Goal: Task Accomplishment & Management: Manage account settings

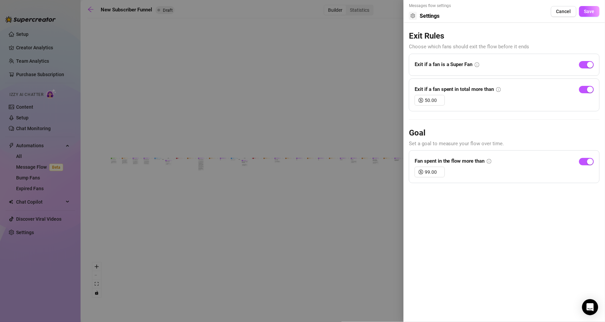
drag, startPoint x: 373, startPoint y: 212, endPoint x: 341, endPoint y: 195, distance: 35.4
click at [341, 195] on div at bounding box center [302, 161] width 605 height 322
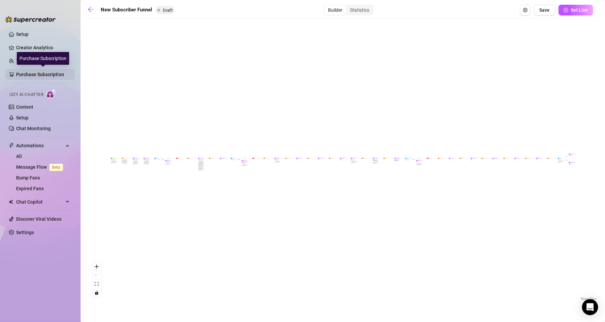
click at [34, 74] on link "Purchase Subscription" at bounding box center [43, 74] width 54 height 11
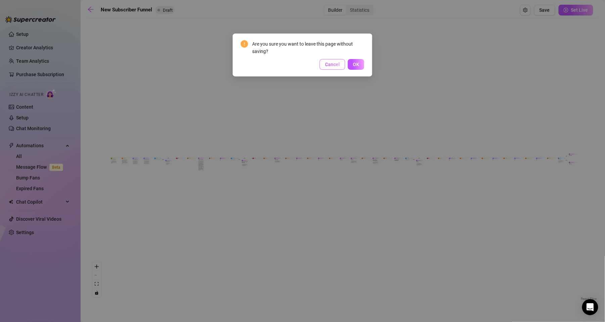
click at [328, 67] on button "Cancel" at bounding box center [333, 64] width 26 height 11
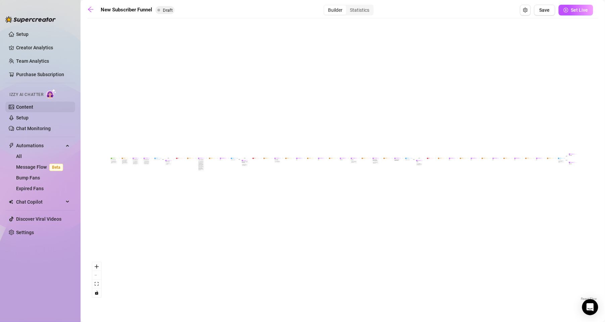
click at [20, 110] on link "Content" at bounding box center [24, 106] width 17 height 5
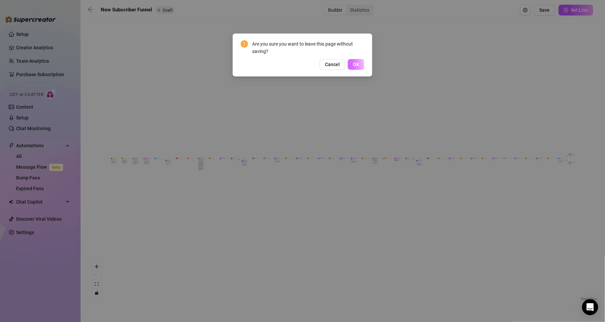
click at [356, 63] on span "OK" at bounding box center [356, 64] width 6 height 5
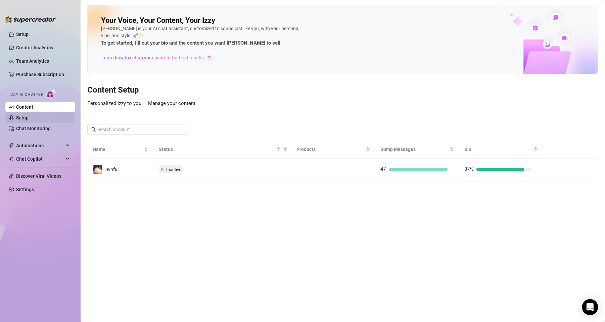
click at [29, 121] on link "Setup" at bounding box center [22, 117] width 12 height 5
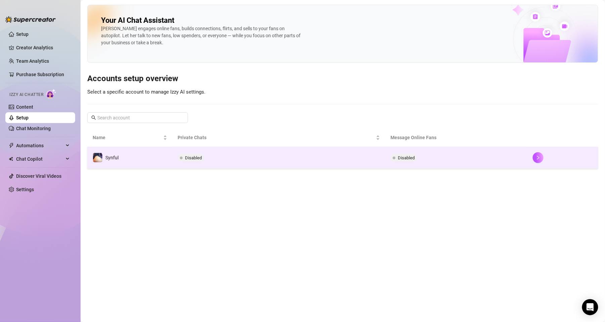
click at [290, 154] on td "Disabled" at bounding box center [279, 158] width 213 height 22
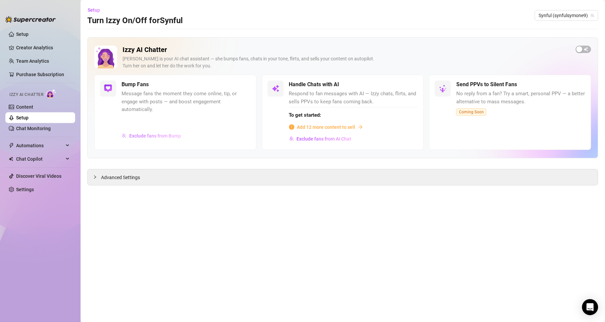
click at [148, 131] on button "Exclude fans from Bump" at bounding box center [152, 136] width 60 height 11
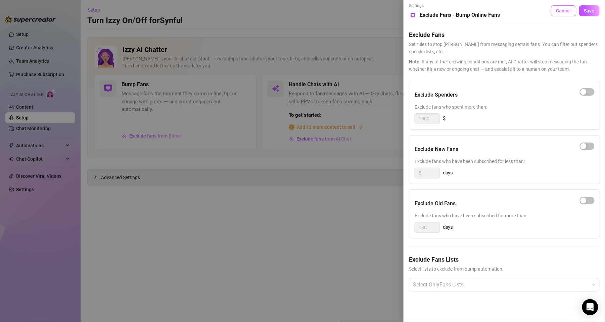
click at [563, 8] on span "Cancel" at bounding box center [563, 10] width 15 height 5
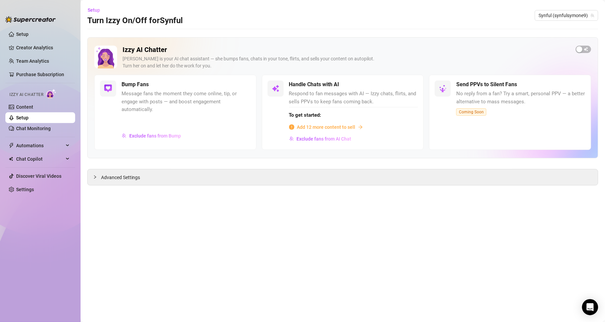
click at [141, 85] on h5 "Bump Fans" at bounding box center [135, 85] width 27 height 8
click at [583, 48] on button "button" at bounding box center [583, 49] width 15 height 7
click at [408, 86] on div "button" at bounding box center [407, 85] width 6 height 6
click at [335, 126] on span "Add 12 more content to sell" at bounding box center [326, 127] width 58 height 7
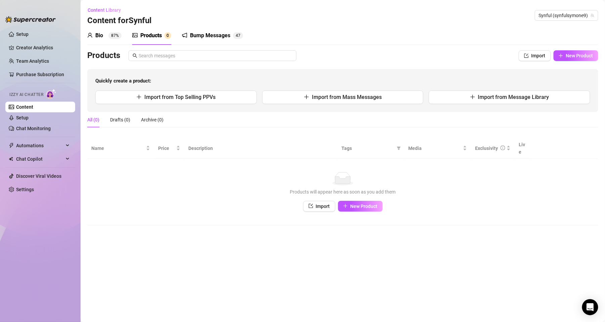
click at [218, 37] on div "Bump Messages" at bounding box center [210, 36] width 40 height 8
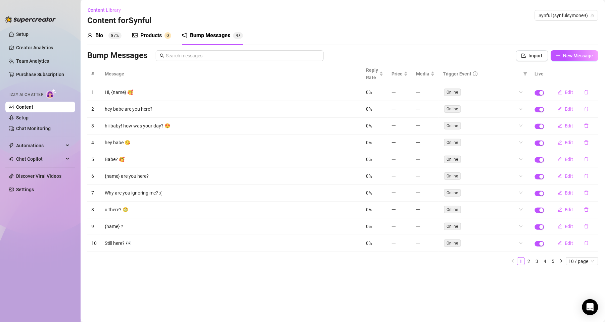
click at [139, 33] on div "Products 0" at bounding box center [151, 36] width 39 height 8
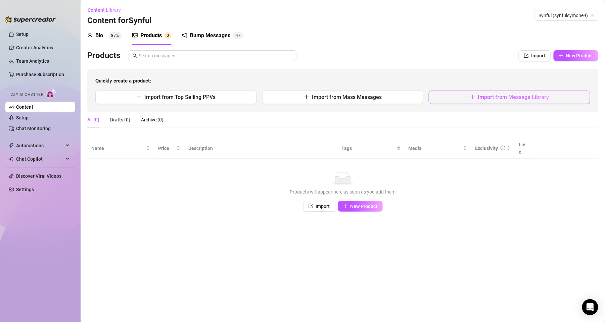
click at [491, 98] on span "Import from Message Library" at bounding box center [513, 97] width 71 height 6
type textarea "Type your message here..."
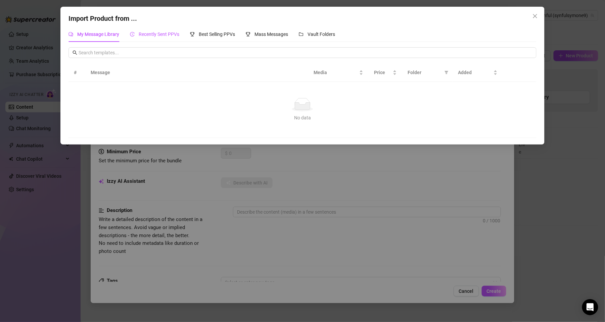
click at [158, 35] on span "Recently Sent PPVs" at bounding box center [159, 34] width 41 height 5
click at [212, 38] on div "Best Selling PPVs" at bounding box center [212, 34] width 45 height 7
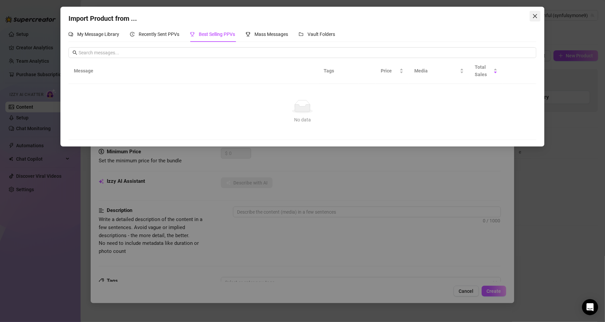
click at [537, 14] on icon "close" at bounding box center [535, 15] width 5 height 5
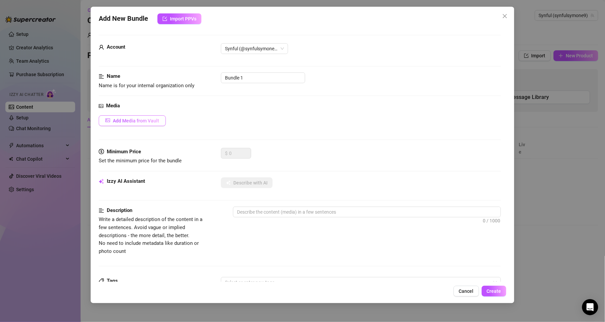
click at [140, 123] on span "Add Media from Vault" at bounding box center [136, 120] width 46 height 5
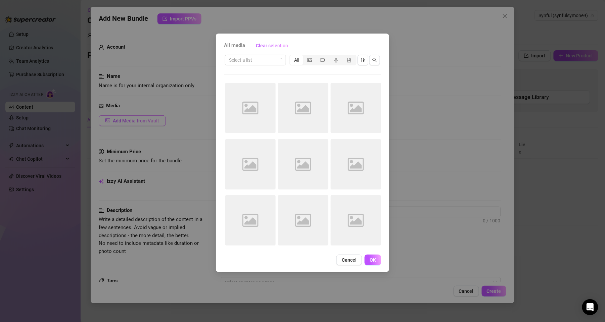
click at [140, 123] on div "All media Clear selection Select a list All Image placeholder Image placeholder…" at bounding box center [302, 161] width 605 height 322
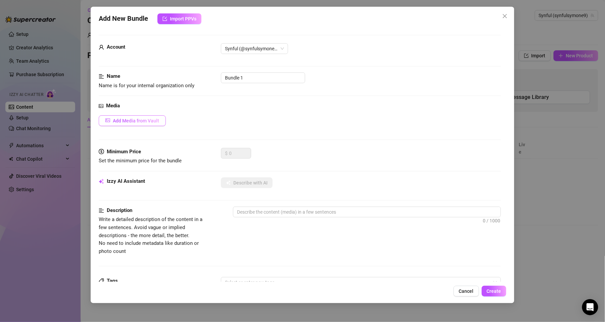
click at [140, 123] on span "Add Media from Vault" at bounding box center [136, 120] width 46 height 5
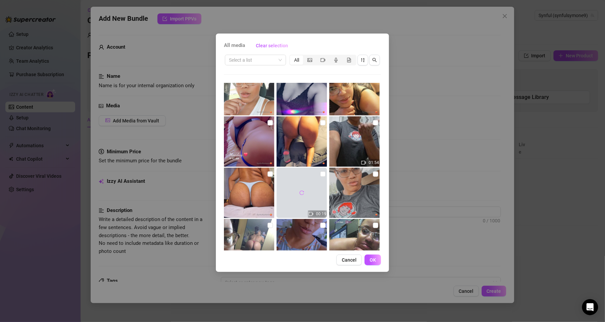
scroll to position [119, 0]
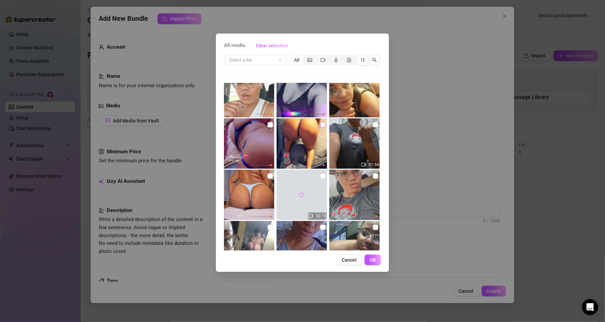
click at [320, 124] on input "checkbox" at bounding box center [322, 124] width 5 height 5
checkbox input "true"
click at [268, 127] on input "checkbox" at bounding box center [270, 124] width 5 height 5
checkbox input "true"
click at [268, 175] on input "checkbox" at bounding box center [270, 176] width 5 height 5
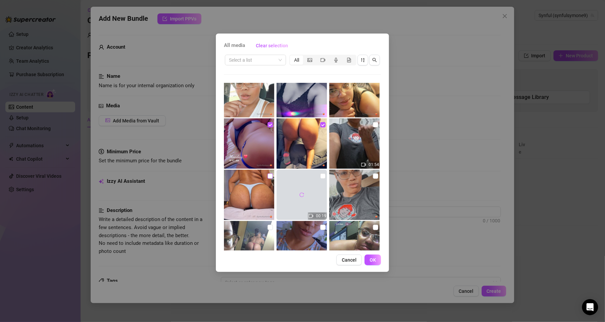
checkbox input "true"
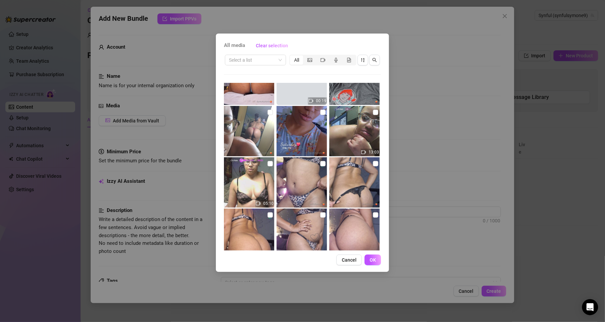
scroll to position [232, 0]
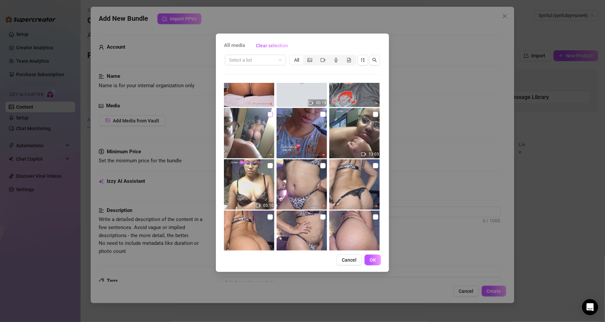
click at [268, 116] on input "checkbox" at bounding box center [270, 114] width 5 height 5
checkbox input "true"
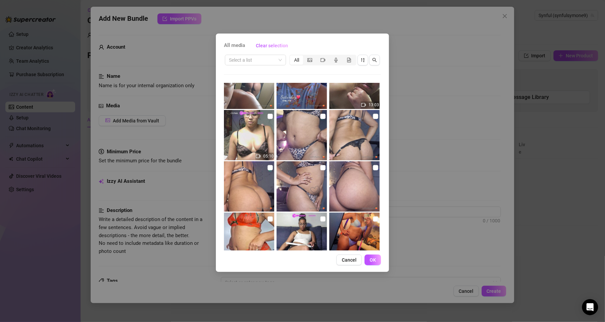
scroll to position [293, 0]
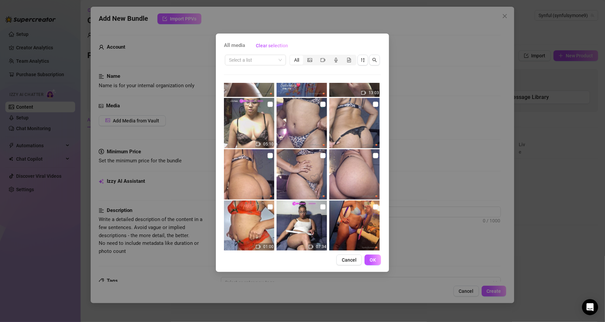
click at [362, 107] on img at bounding box center [354, 123] width 50 height 50
checkbox input "true"
click at [268, 153] on input "checkbox" at bounding box center [270, 155] width 5 height 5
checkbox input "true"
click at [365, 163] on img at bounding box center [354, 174] width 50 height 50
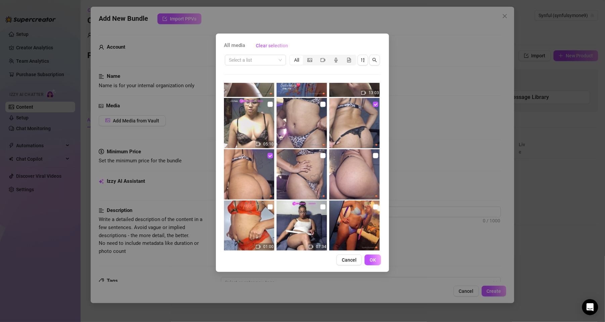
checkbox input "true"
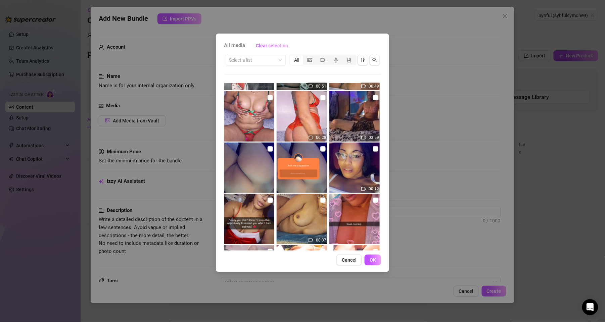
scroll to position [832, 0]
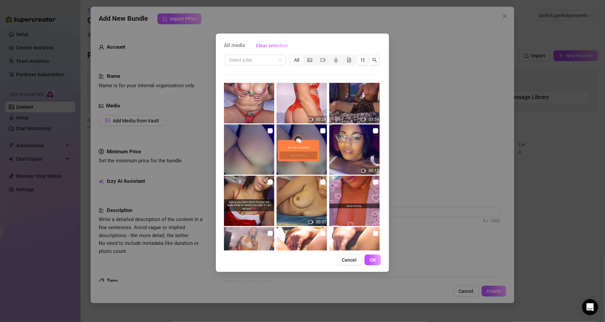
click at [268, 130] on input "checkbox" at bounding box center [270, 130] width 5 height 5
checkbox input "true"
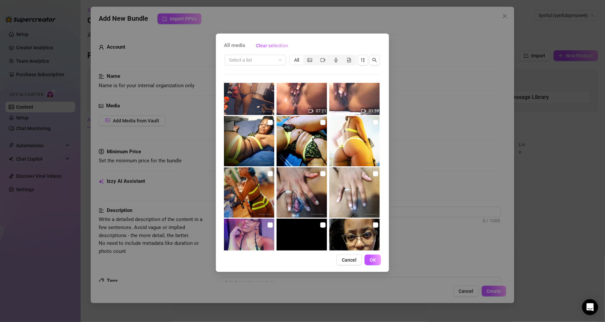
scroll to position [1014, 0]
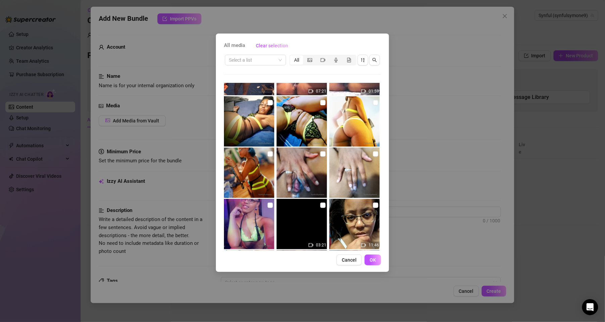
click at [363, 106] on img at bounding box center [354, 121] width 50 height 50
checkbox input "true"
click at [264, 176] on img at bounding box center [249, 173] width 50 height 50
checkbox input "true"
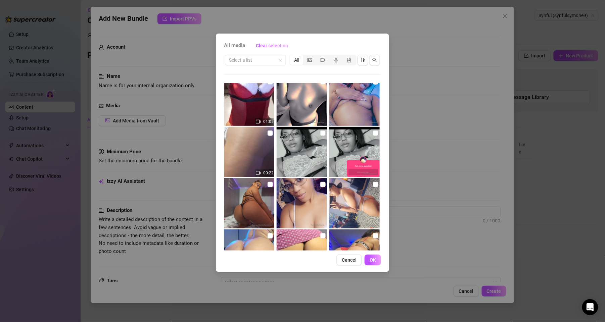
scroll to position [1287, 0]
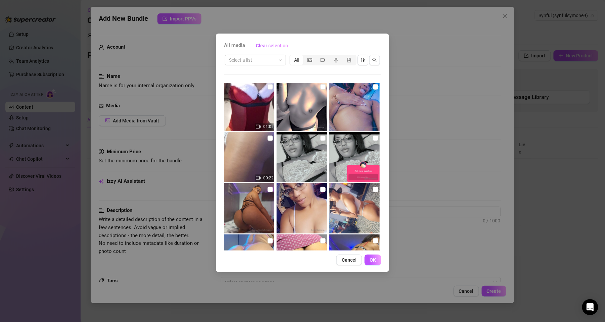
click at [266, 139] on img at bounding box center [249, 157] width 50 height 50
checkbox input "true"
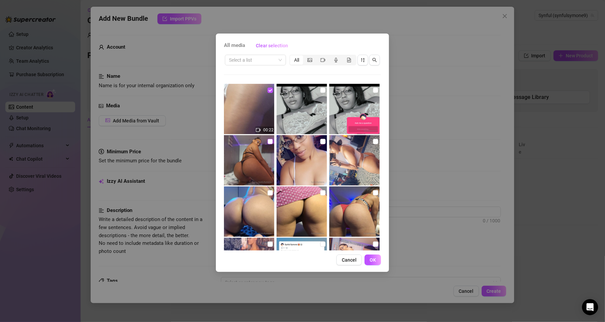
click at [271, 144] on input "checkbox" at bounding box center [270, 141] width 5 height 5
checkbox input "true"
click at [381, 178] on div "All media Clear selection Select a list All 18:43 18:43 01:54 00:19 13:03 05:10…" at bounding box center [302, 153] width 173 height 239
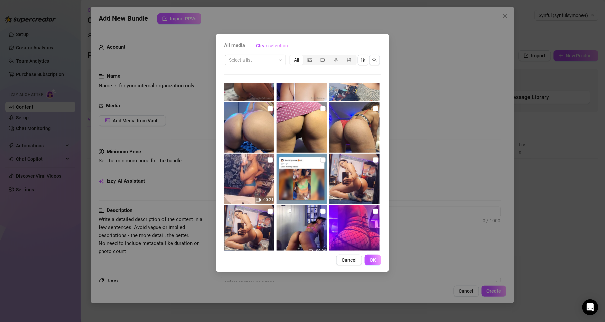
scroll to position [1455, 0]
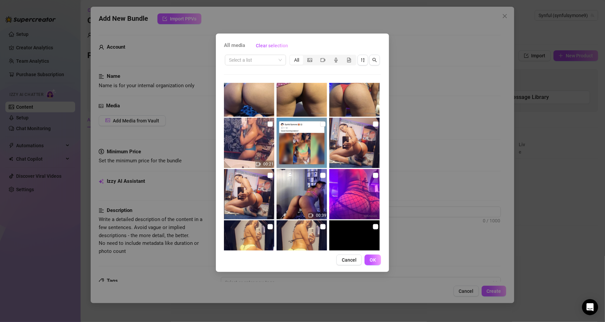
click at [246, 85] on img at bounding box center [249, 91] width 50 height 50
checkbox input "true"
click at [316, 86] on img at bounding box center [302, 91] width 50 height 50
checkbox input "true"
click at [351, 97] on img at bounding box center [354, 91] width 50 height 50
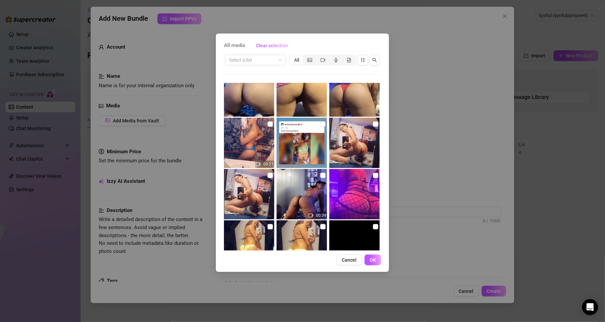
checkbox input "true"
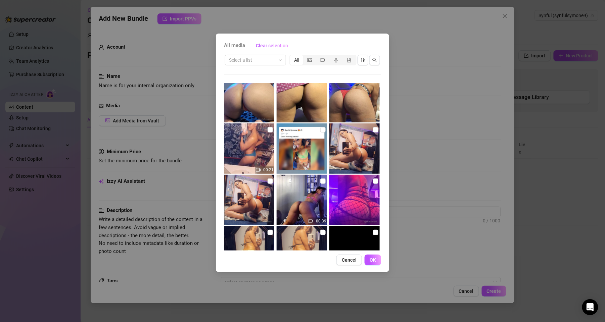
scroll to position [1473, 0]
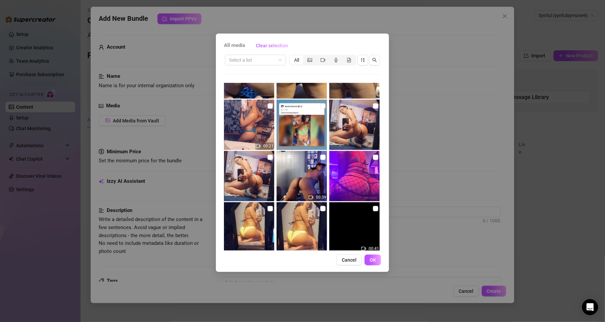
click at [351, 114] on img at bounding box center [354, 125] width 50 height 50
checkbox input "true"
click at [312, 185] on img at bounding box center [302, 176] width 50 height 50
checkbox input "true"
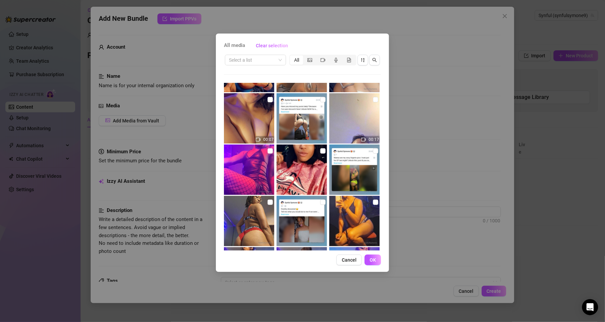
scroll to position [1706, 0]
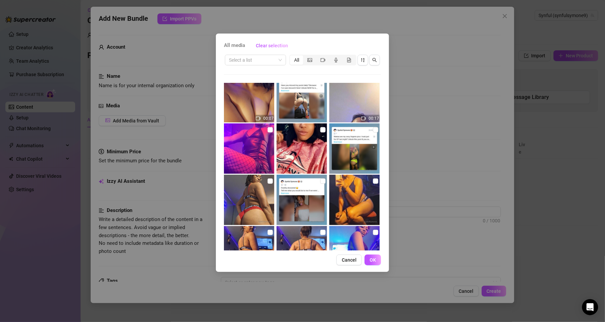
click at [265, 184] on img at bounding box center [249, 200] width 50 height 50
checkbox input "true"
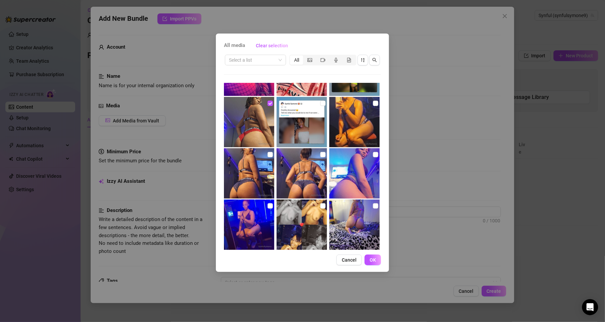
scroll to position [1834, 0]
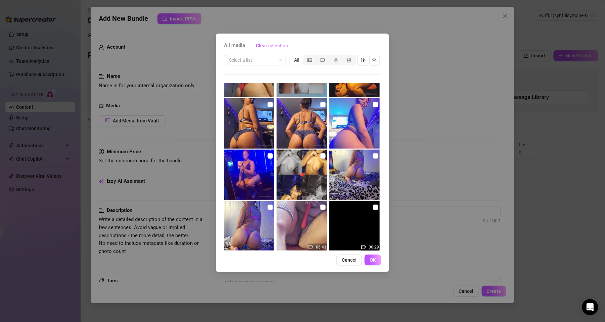
click at [250, 99] on img at bounding box center [249, 123] width 50 height 50
checkbox input "true"
click at [307, 112] on img at bounding box center [302, 123] width 50 height 50
checkbox input "true"
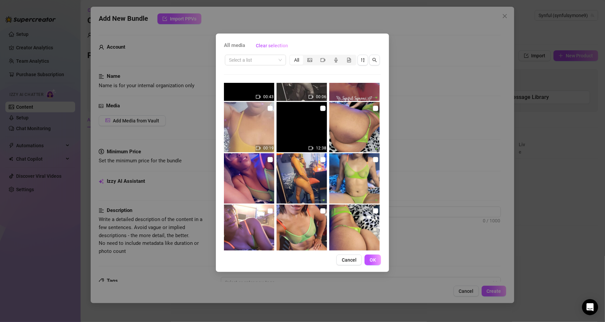
scroll to position [2112, 0]
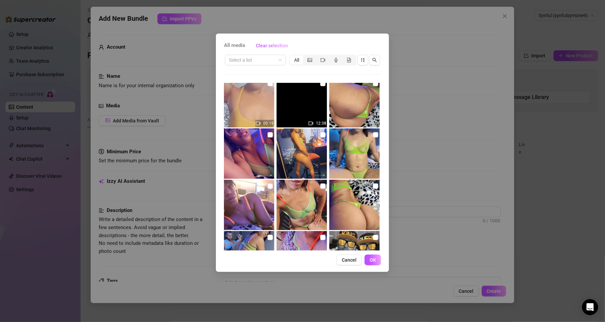
click at [347, 91] on img at bounding box center [354, 102] width 50 height 50
checkbox input "true"
click at [340, 203] on img at bounding box center [354, 205] width 50 height 50
checkbox input "true"
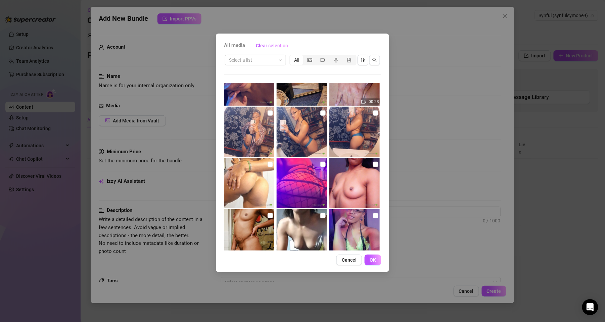
scroll to position [2566, 0]
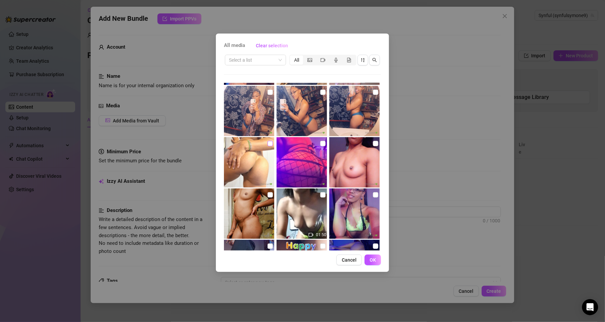
click at [270, 144] on input "checkbox" at bounding box center [270, 143] width 5 height 5
checkbox input "true"
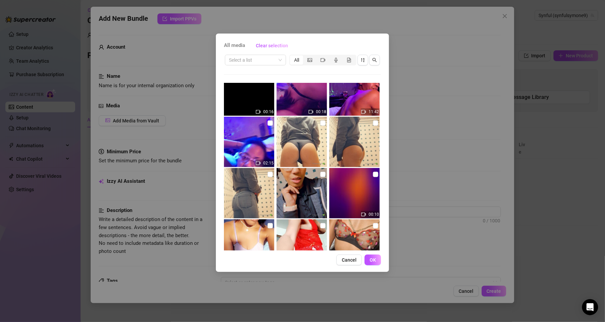
scroll to position [3340, 0]
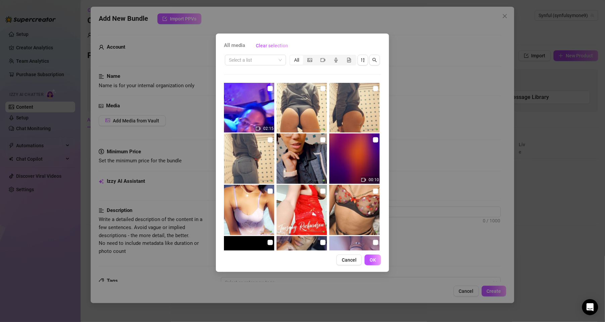
click at [316, 96] on img at bounding box center [302, 107] width 50 height 50
checkbox input "true"
click at [261, 166] on img at bounding box center [249, 159] width 50 height 50
checkbox input "true"
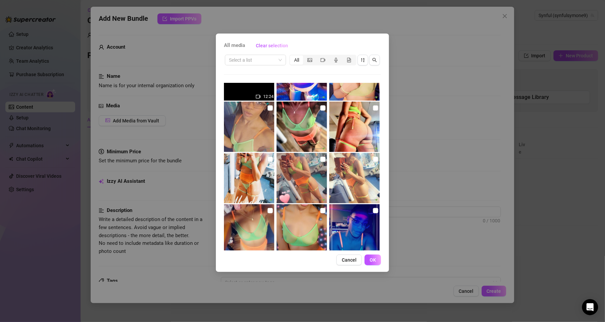
scroll to position [3590, 0]
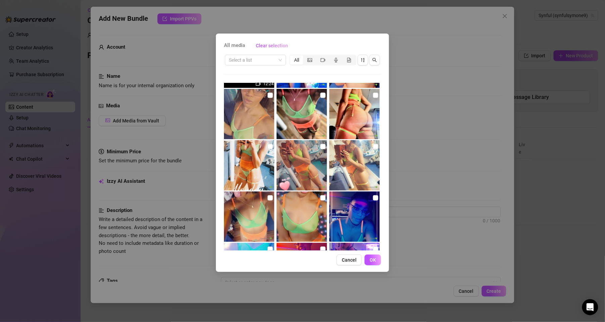
click at [351, 107] on img at bounding box center [354, 114] width 50 height 50
checkbox input "true"
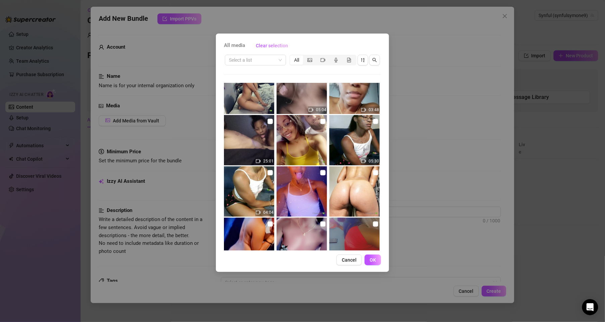
scroll to position [6145, 0]
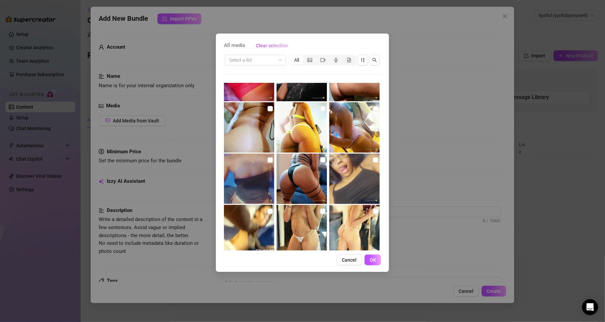
click at [303, 174] on img at bounding box center [302, 179] width 50 height 50
checkbox input "true"
click at [309, 124] on img at bounding box center [302, 127] width 50 height 50
checkbox input "true"
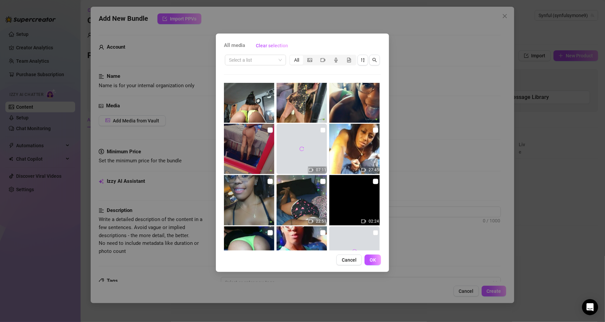
scroll to position [5578, 0]
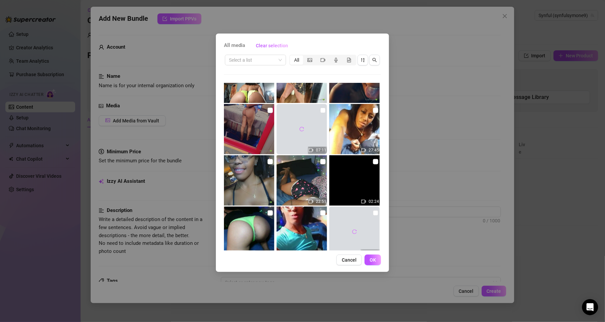
click at [248, 97] on img at bounding box center [249, 78] width 50 height 50
checkbox input "true"
click at [262, 117] on img at bounding box center [249, 129] width 50 height 50
checkbox input "true"
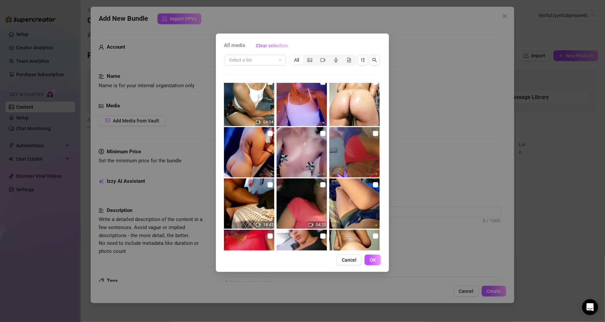
scroll to position [5945, 0]
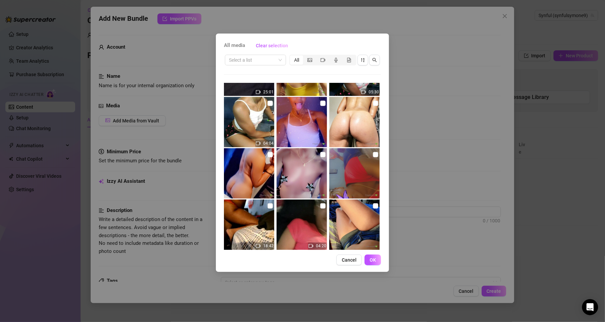
click at [358, 110] on img at bounding box center [354, 122] width 50 height 50
click at [356, 102] on img at bounding box center [354, 122] width 50 height 50
click at [356, 103] on img at bounding box center [354, 122] width 50 height 50
checkbox input "true"
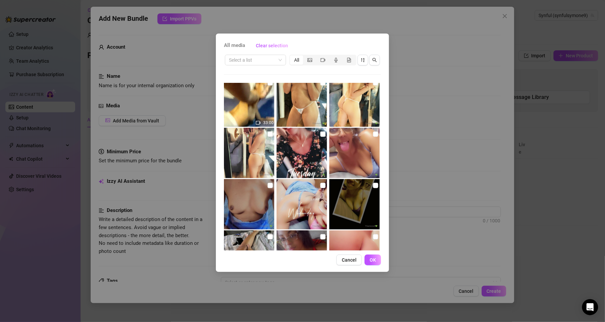
scroll to position [6317, 0]
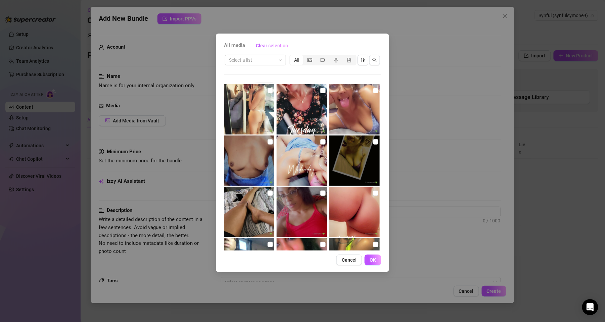
click at [354, 216] on img at bounding box center [354, 212] width 50 height 50
checkbox input "true"
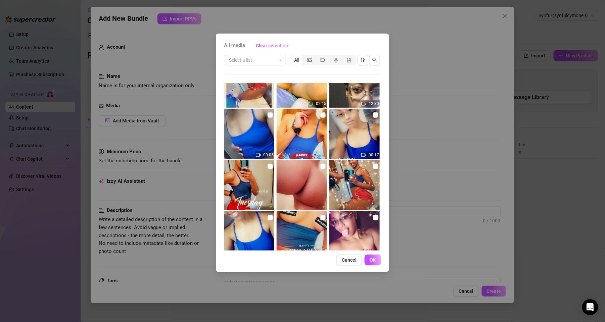
scroll to position [7196, 0]
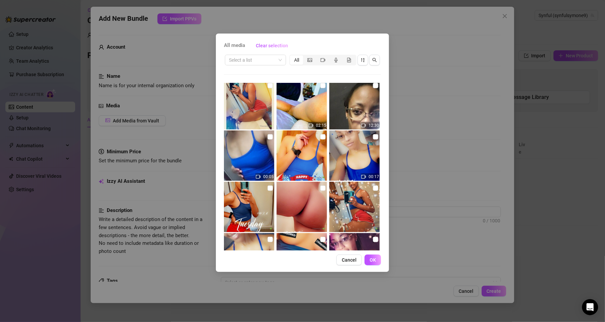
click at [313, 190] on img at bounding box center [302, 207] width 50 height 50
checkbox input "true"
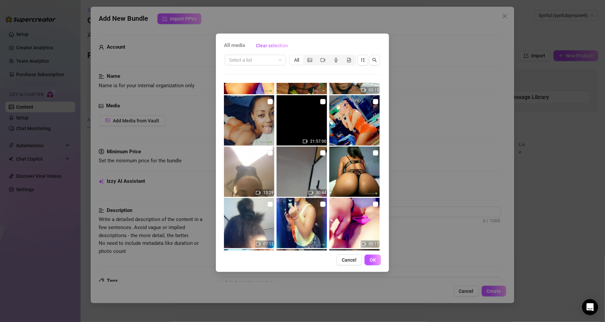
scroll to position [7547, 0]
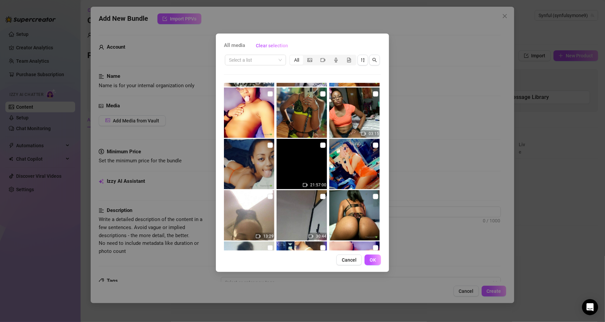
click at [355, 202] on img at bounding box center [354, 215] width 50 height 50
checkbox input "true"
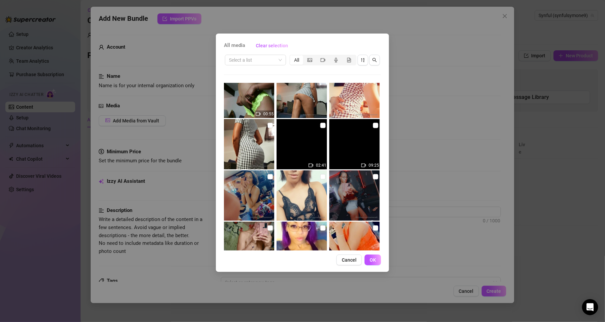
scroll to position [8369, 0]
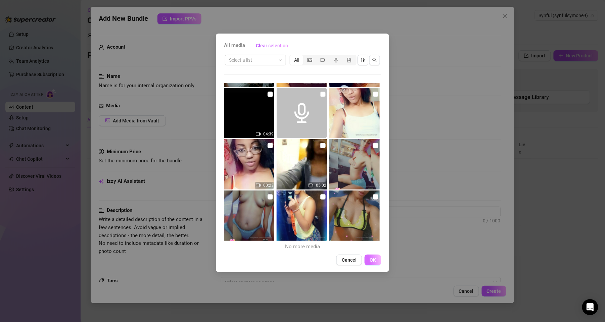
click at [377, 261] on button "OK" at bounding box center [373, 260] width 16 height 11
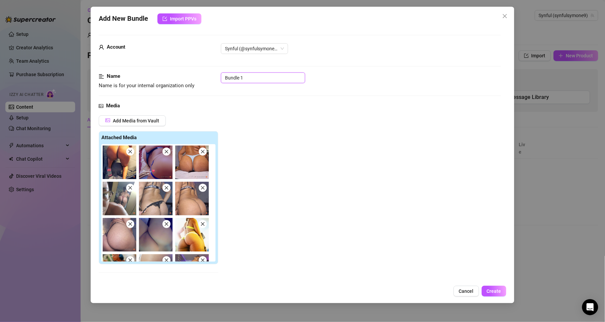
click at [251, 76] on input "Bundle 1" at bounding box center [263, 78] width 84 height 11
type input "B"
type input "booty bundle"
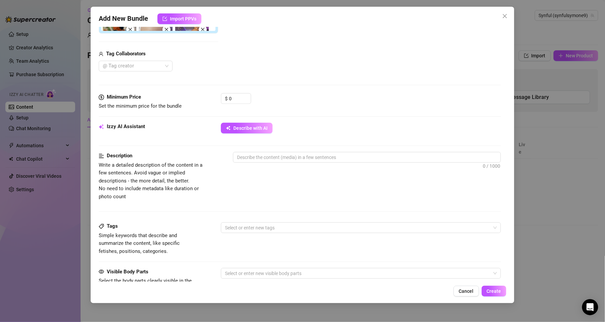
scroll to position [228, 0]
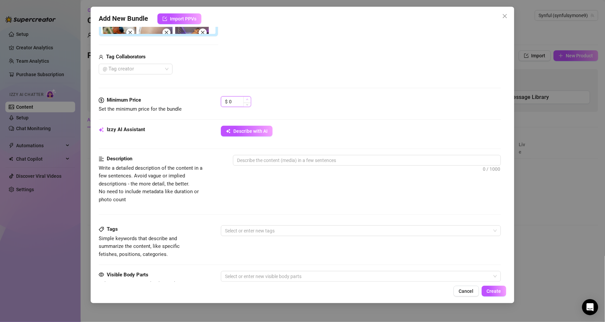
click at [244, 98] on span "Increase Value" at bounding box center [246, 100] width 7 height 6
type input "1"
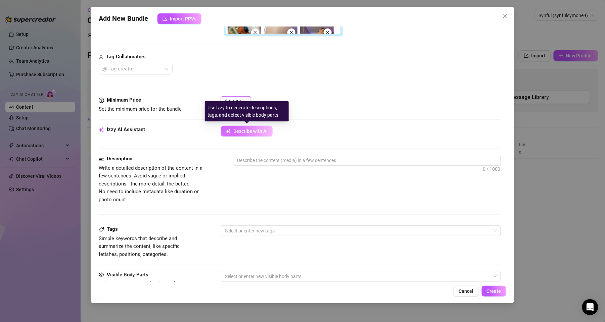
type input "34.99"
click at [253, 131] on span "Describe with AI" at bounding box center [250, 131] width 34 height 5
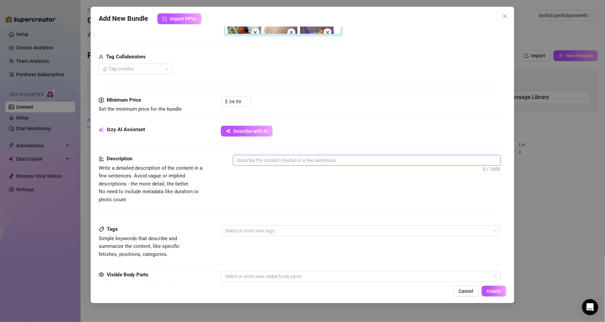
click at [277, 161] on textarea at bounding box center [366, 160] width 267 height 10
type textarea "a"
type textarea "a h"
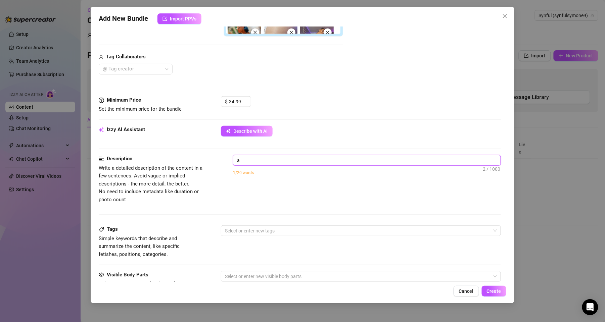
type textarea "a h"
type textarea "a hu"
type textarea "a hug"
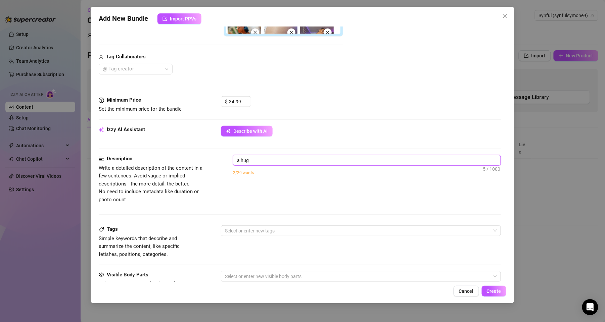
type textarea "a huge"
type textarea "a huge b"
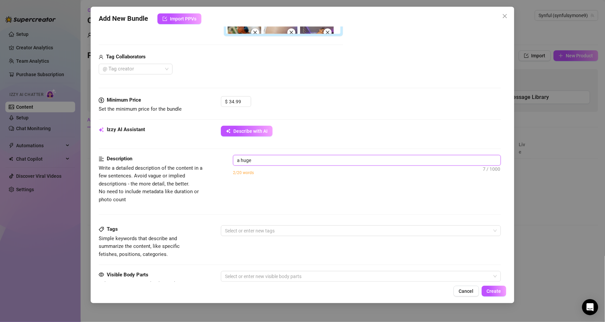
type textarea "a huge b"
type textarea "a huge bu"
type textarea "a huge bun"
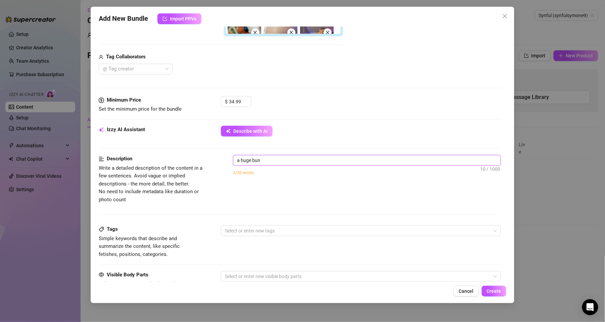
type textarea "a huge bund"
type textarea "a huge bundl"
type textarea "a huge bundle"
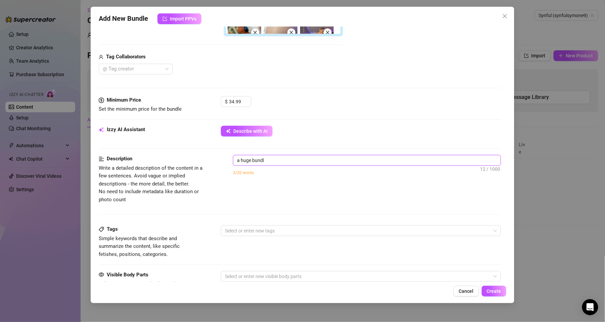
type textarea "a huge bundle"
type textarea "a huge bundle o"
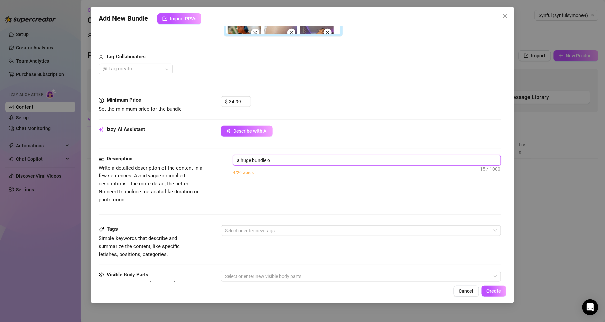
type textarea "a huge bundle of"
type textarea "a huge bundle of m"
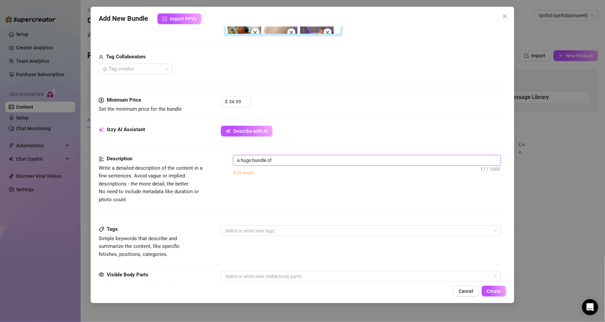
type textarea "a huge bundle of m"
type textarea "a huge bundle of my"
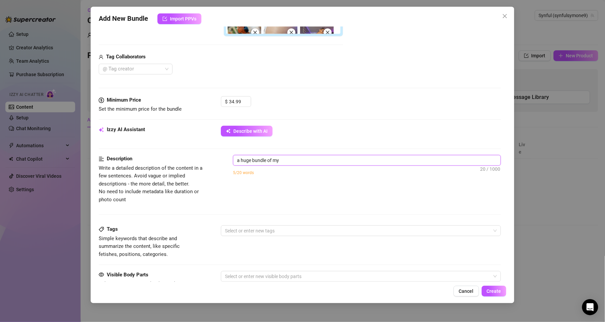
type textarea "a huge bundle of my v"
type textarea "a huge bundle of my ve"
type textarea "a huge bundle of my ver"
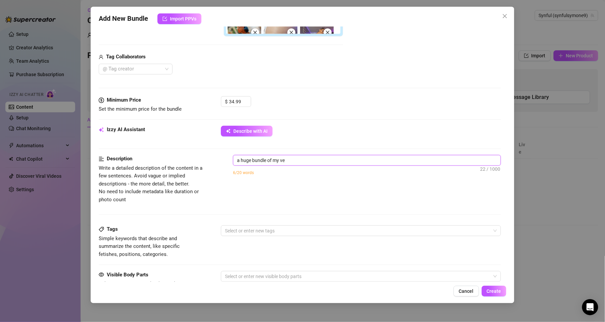
type textarea "a huge bundle of my ver"
type textarea "a huge bundle of my very"
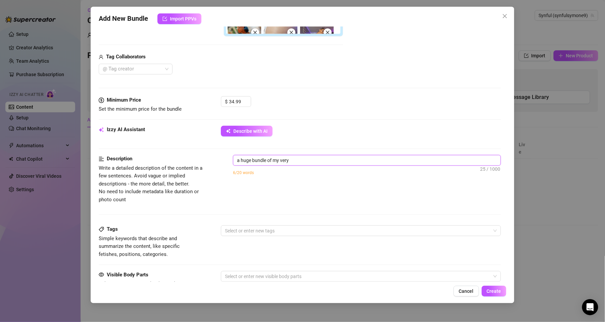
type textarea "a huge bundle of my very b"
type textarea "a huge bundle of my very be"
type textarea "a huge bundle of my very bes"
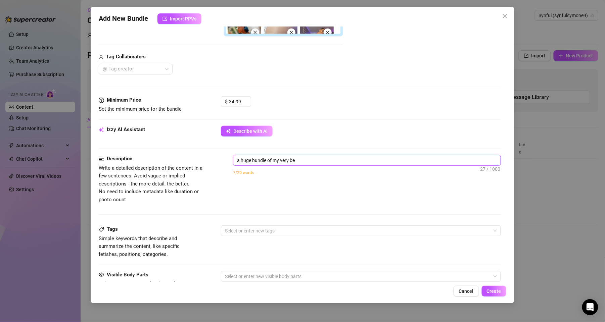
type textarea "a huge bundle of my very bes"
type textarea "a huge bundle of my very best"
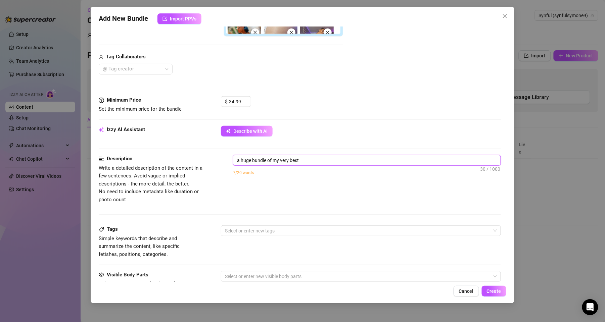
type textarea "a huge bundle of my very best b"
type textarea "a huge bundle of my very best bo"
type textarea "a huge bundle of my very best boo"
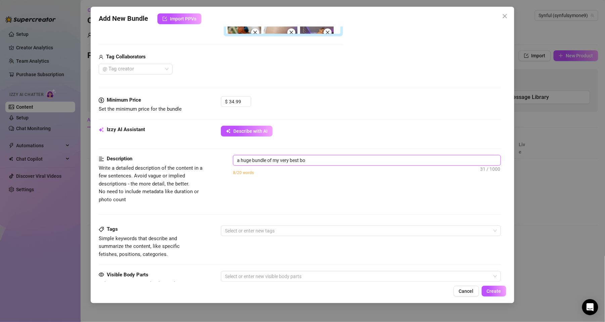
type textarea "a huge bundle of my very best boo"
type textarea "a huge bundle of my very best boot"
type textarea "a huge bundle of my very best booty"
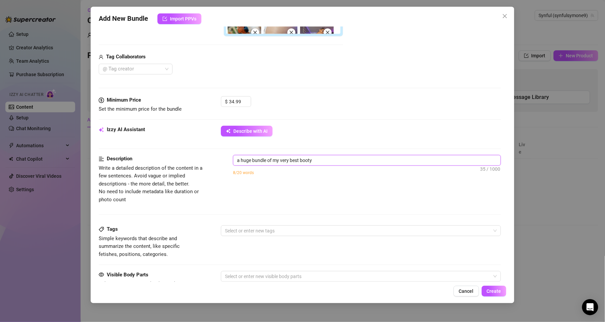
type textarea "a huge bundle of my very best booty"
type textarea "a huge bundle of my very best booty c"
type textarea "a huge bundle of my very best booty co"
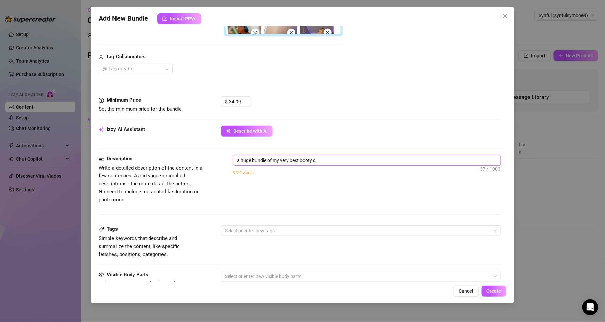
type textarea "a huge bundle of my very best booty co"
type textarea "a huge bundle of my very best booty con"
type textarea "a huge bundle of my very best booty cont"
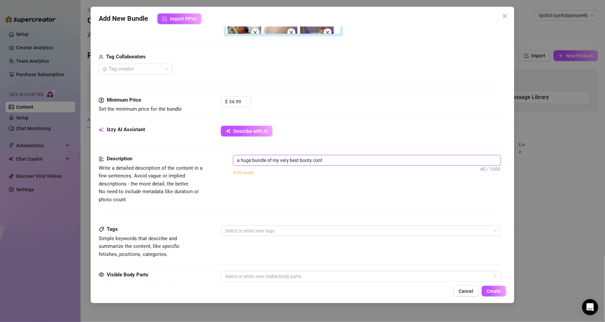
type textarea "a huge bundle of my very best booty [PERSON_NAME]"
type textarea "a huge bundle of my very best booty conten"
type textarea "a huge bundle of my very best booty content"
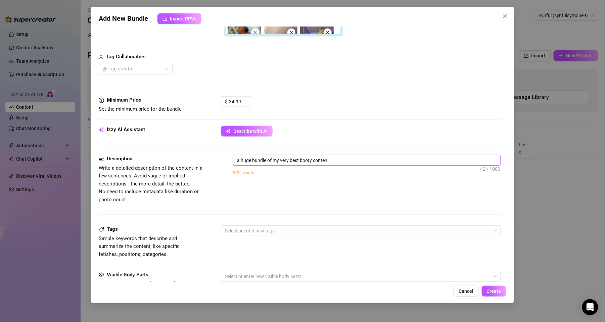
type textarea "a huge bundle of my very best booty content"
type textarea "a huge bundle of my very best booty content."
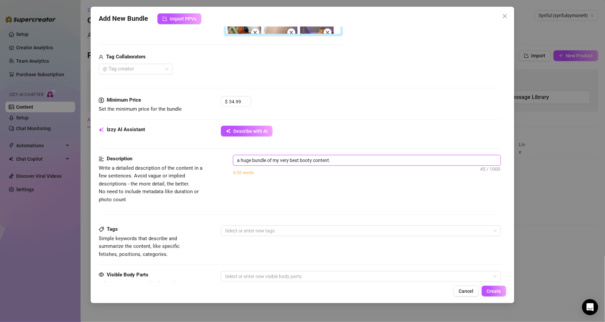
type textarea "a huge bundle of my very best booty content. i"
type textarea "a huge bundle of my very best booty content. in"
type textarea "a huge bundle of my very best booty content. inc"
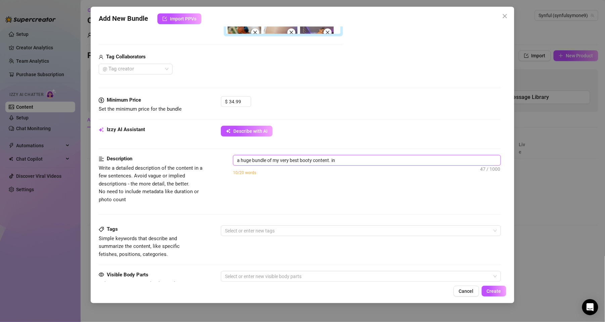
type textarea "a huge bundle of my very best booty content. inc"
type textarea "a huge bundle of my very best booty content. in"
type textarea "a huge bundle of my very best booty content. i"
type textarea "a huge bundle of my very best booty content."
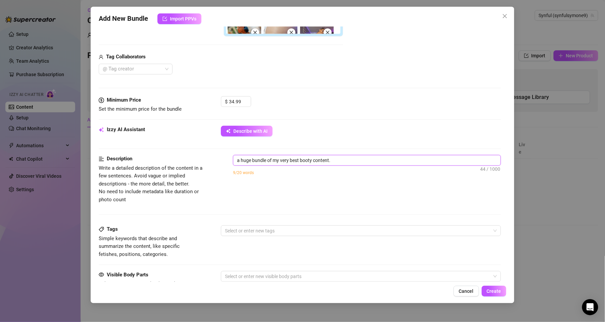
type textarea "a huge bundle of my very best booty content."
type textarea "a huge bundle of my very best booty content"
type textarea "a huge bundle of my very best booty conten"
type textarea "a huge bundle of my very best booty [PERSON_NAME]"
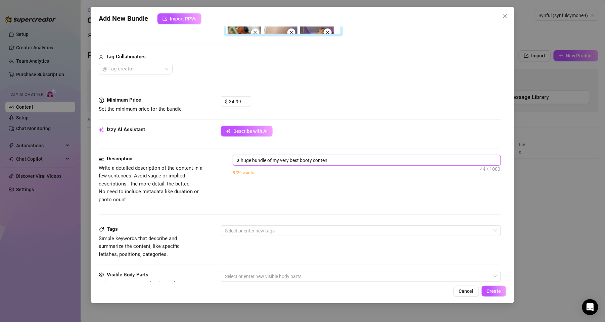
type textarea "a huge bundle of my very best booty [PERSON_NAME]"
type textarea "a huge bundle of my very best booty cont"
type textarea "a huge bundle of my very best booty con"
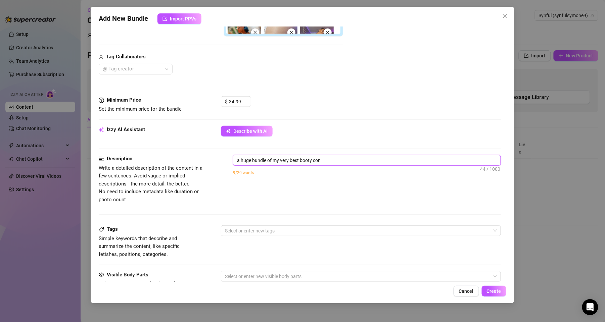
type textarea "a huge bundle of my very best booty co"
type textarea "a huge bundle of my very best booty c"
type textarea "a huge bundle of my very best booty"
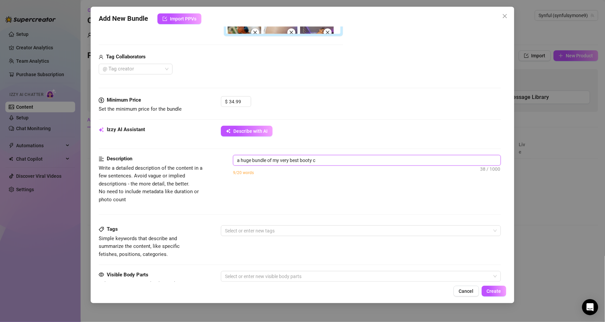
type textarea "a huge bundle of my very best booty"
type textarea "a huge bundle of my very best boot"
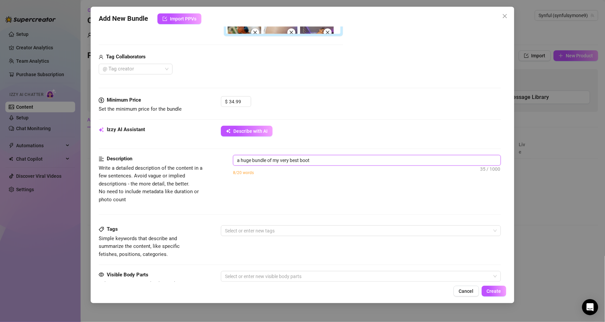
type textarea "a huge bundle of my very best boo"
type textarea "a huge bundle of my very best bo"
type textarea "a huge bundle of my very best b"
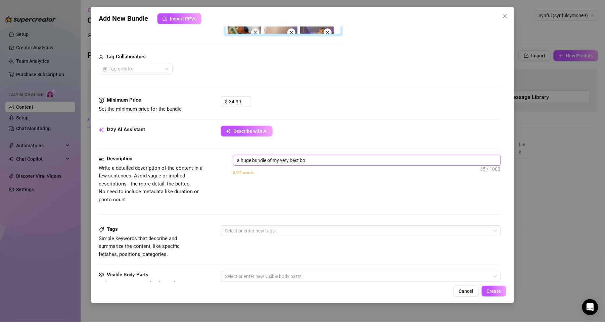
type textarea "a huge bundle of my very best b"
type textarea "a huge bundle of my very best"
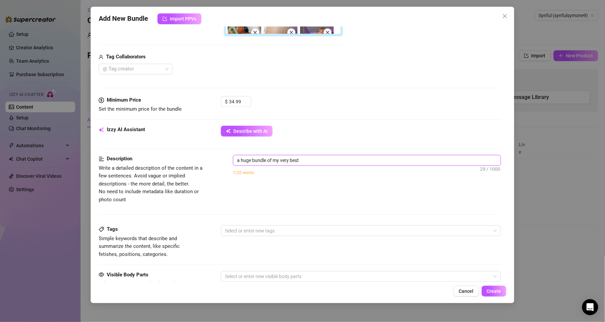
type textarea "a huge bundle of my very bes"
type textarea "a huge bundle of my very be"
type textarea "a huge bundle of my very b"
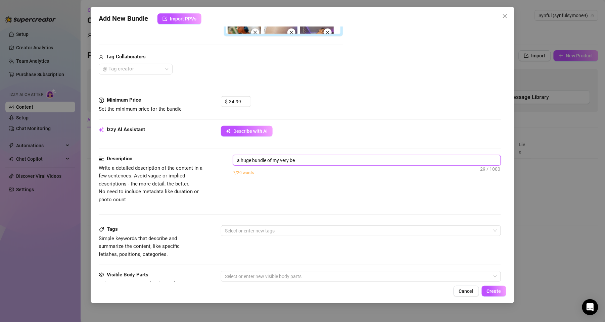
type textarea "a huge bundle of my very b"
type textarea "a huge bundle of my very"
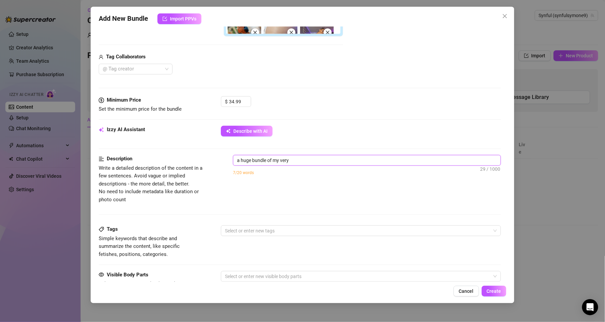
type textarea "a huge bundle of my ver"
type textarea "a huge bundle of my ve"
type textarea "a huge bundle of my v"
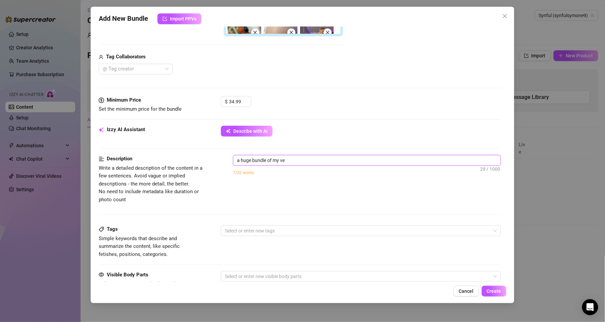
type textarea "a huge bundle of my v"
type textarea "a huge bundle of my"
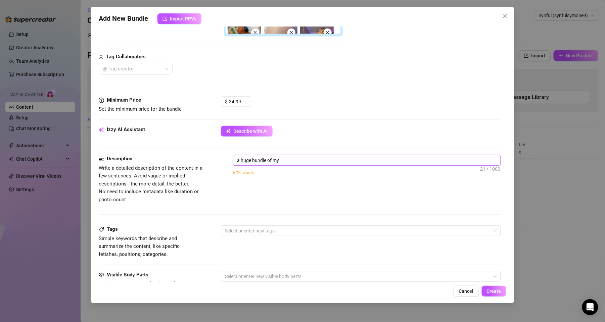
type textarea "a huge bundle of m"
type textarea "a huge bundle of"
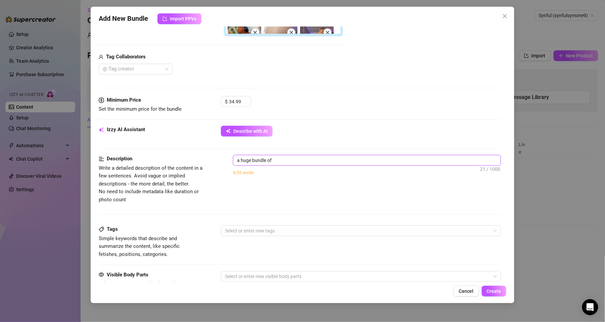
type textarea "a huge bundle of"
type textarea "a huge bundle o"
type textarea "a huge bundle"
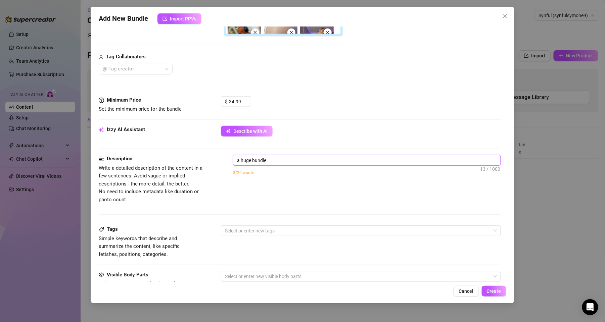
type textarea "a huge bundle"
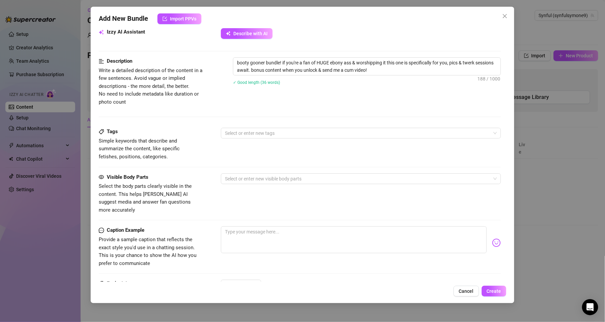
scroll to position [328, 0]
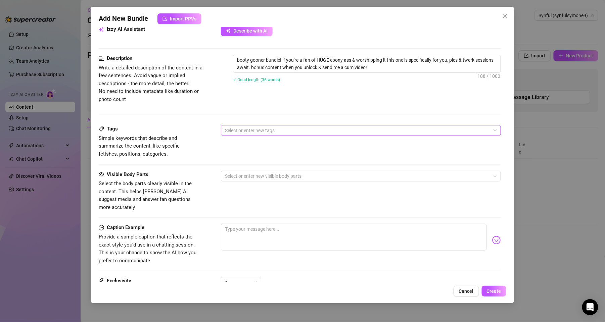
click at [347, 128] on div at bounding box center [357, 130] width 270 height 9
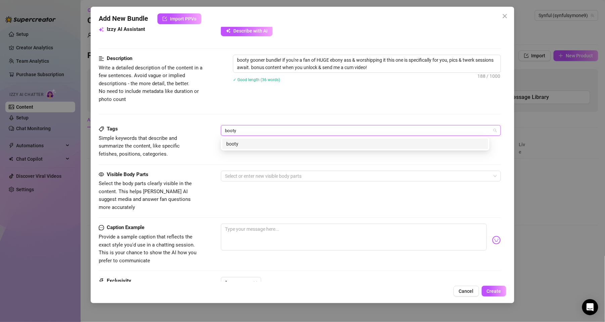
click at [300, 141] on div "booty" at bounding box center [355, 143] width 258 height 7
click at [276, 144] on div "bigass" at bounding box center [355, 143] width 258 height 7
click at [283, 147] on div "ebony" at bounding box center [355, 143] width 258 height 7
click at [262, 142] on div "ebonyass" at bounding box center [355, 143] width 258 height 7
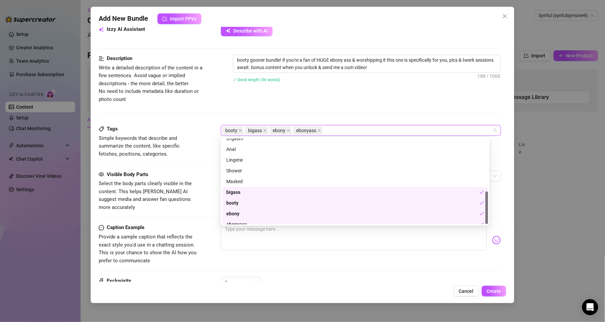
scroll to position [139, 0]
drag, startPoint x: 487, startPoint y: 153, endPoint x: 486, endPoint y: 226, distance: 72.9
click at [486, 226] on div "Sex Tape Solo Toys Orgasm Anal Lingerie Shower Masked bigass booty ebony ebonya…" at bounding box center [355, 181] width 269 height 89
click at [346, 130] on div "booty bigass ebony ebonyass" at bounding box center [357, 130] width 270 height 9
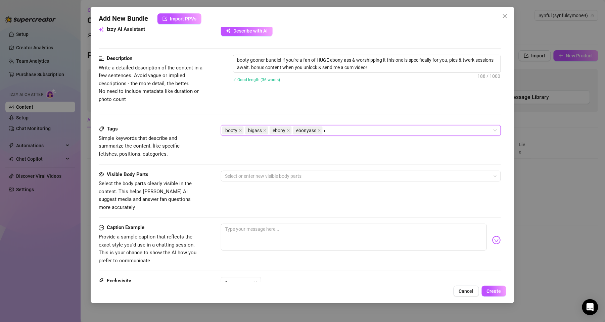
scroll to position [0, 0]
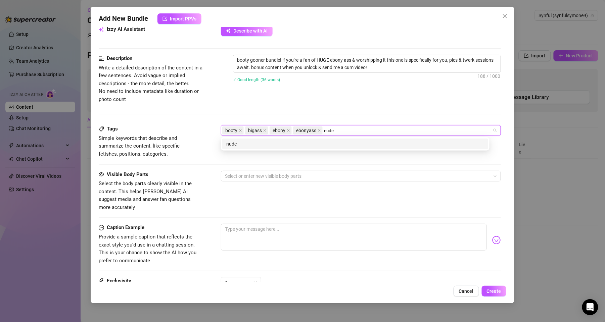
click at [321, 146] on div "nude" at bounding box center [355, 143] width 258 height 7
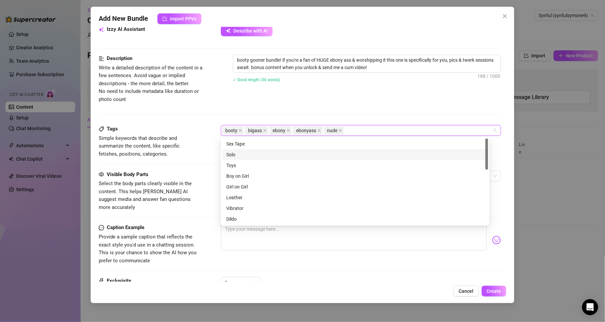
click at [237, 158] on div "Solo" at bounding box center [355, 154] width 266 height 11
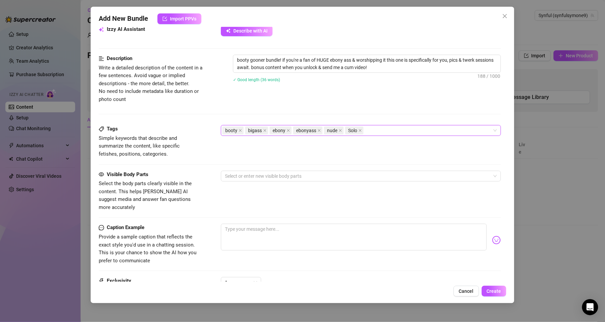
click at [377, 129] on div "booty bigass ebony ebonyass nude Solo" at bounding box center [357, 130] width 270 height 9
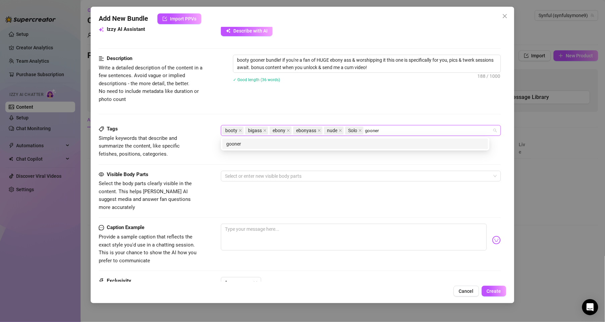
click at [358, 139] on div "gooner" at bounding box center [355, 144] width 266 height 11
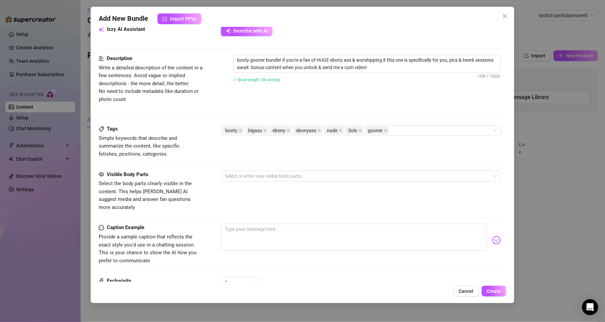
click at [217, 97] on div "Description Write a detailed description of the content in a few sentences. Avo…" at bounding box center [300, 79] width 402 height 49
click at [267, 174] on div at bounding box center [357, 176] width 270 height 9
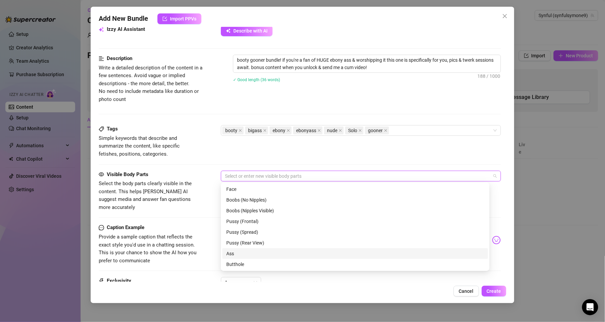
click at [242, 259] on div "Ass" at bounding box center [355, 253] width 266 height 11
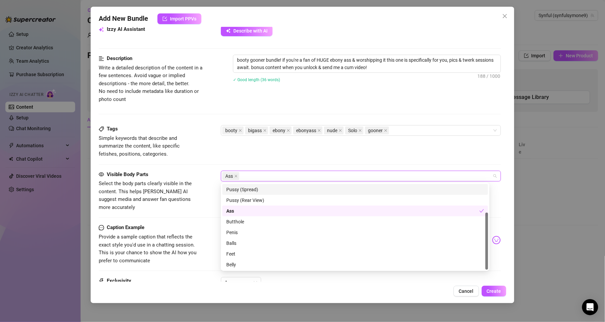
scroll to position [43, 0]
drag, startPoint x: 487, startPoint y: 226, endPoint x: 504, endPoint y: 322, distance: 97.2
click at [504, 322] on body "Setup Creator Analytics Team Analytics Purchase Subscription Izzy AI Chatter Co…" at bounding box center [302, 161] width 605 height 322
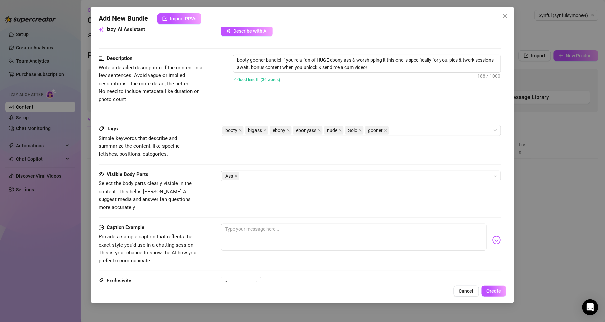
click at [303, 154] on div "Tags Simple keywords that describe and summarize the content, like specific fet…" at bounding box center [300, 141] width 402 height 33
drag, startPoint x: 397, startPoint y: 70, endPoint x: 162, endPoint y: 51, distance: 235.7
click at [162, 51] on form "Account Synful (@synfulsymone9) Name Name is for your internal organization onl…" at bounding box center [300, 34] width 402 height 654
click at [251, 229] on textarea at bounding box center [354, 237] width 266 height 27
click at [251, 227] on textarea at bounding box center [354, 237] width 266 height 27
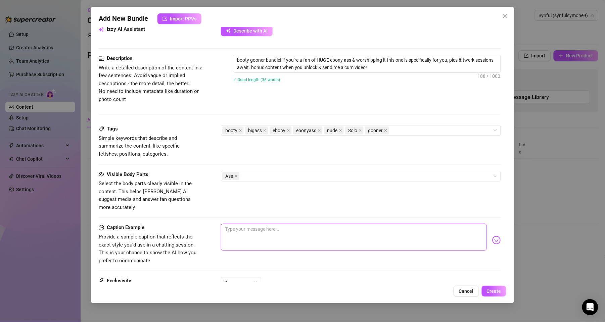
paste textarea "booty gooner bundle! if you're a fan of HUGE ebony ass & worshipping it this on…"
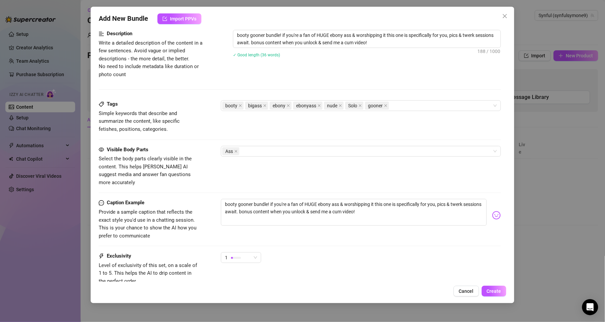
scroll to position [398, 0]
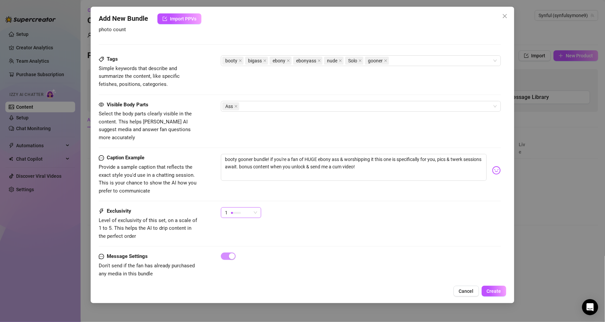
click at [253, 208] on span "1" at bounding box center [241, 213] width 32 height 10
click at [249, 228] on span "2" at bounding box center [248, 228] width 44 height 7
click at [497, 290] on span "Create" at bounding box center [494, 291] width 14 height 5
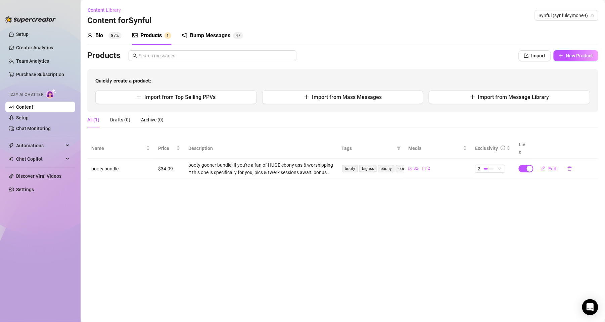
click at [99, 36] on div "Bio" at bounding box center [99, 36] width 8 height 8
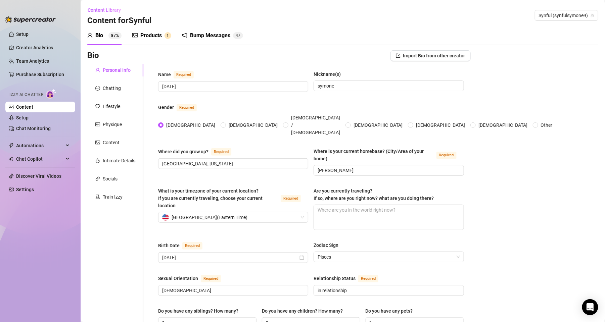
click at [141, 41] on div "Products 1" at bounding box center [151, 35] width 39 height 19
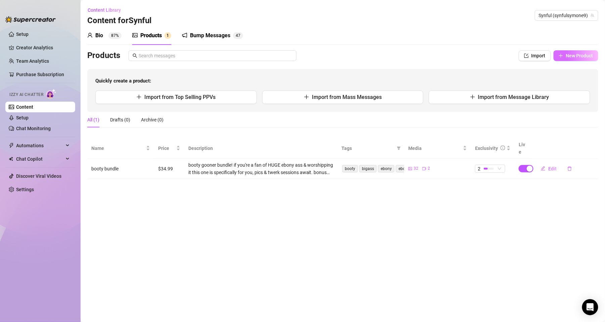
click at [570, 56] on span "New Product" at bounding box center [579, 55] width 27 height 5
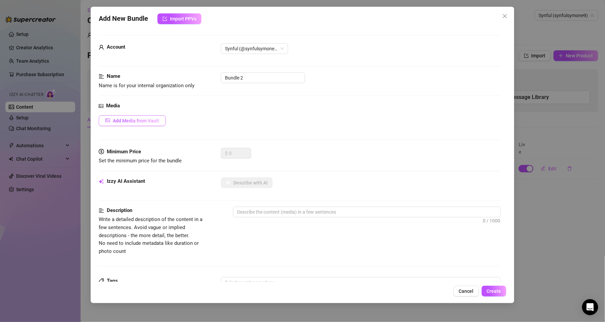
click at [137, 120] on span "Add Media from Vault" at bounding box center [136, 120] width 46 height 5
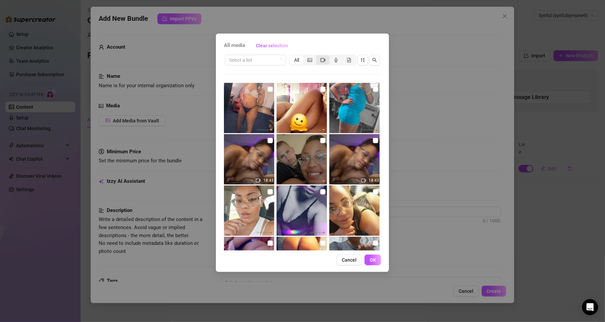
click at [320, 63] on div "segmented control" at bounding box center [322, 59] width 13 height 9
click at [318, 56] on input "segmented control" at bounding box center [318, 56] width 0 height 0
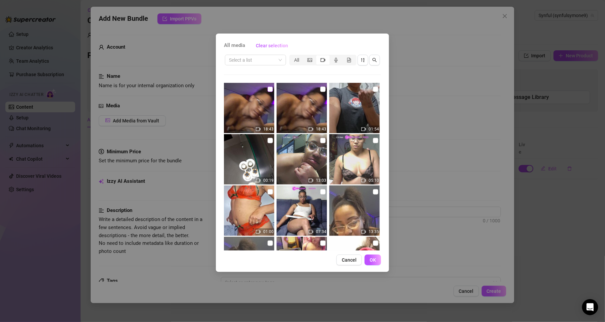
click at [269, 88] on input "checkbox" at bounding box center [270, 89] width 5 height 5
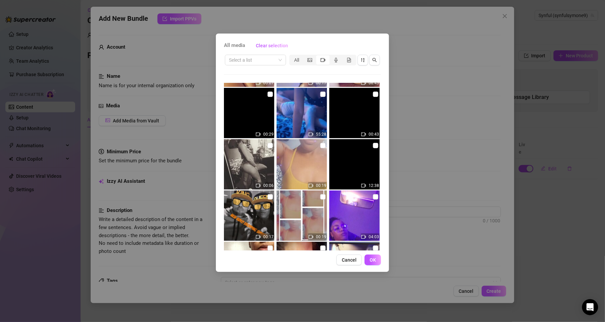
scroll to position [605, 0]
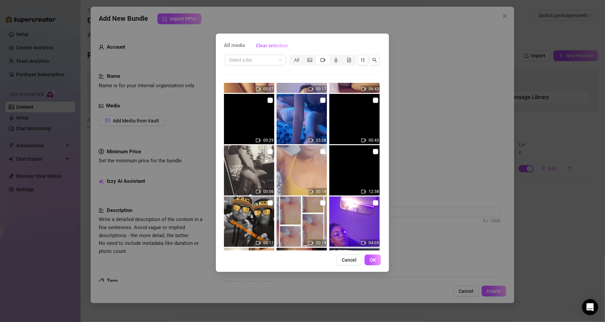
click at [317, 98] on img at bounding box center [302, 119] width 50 height 50
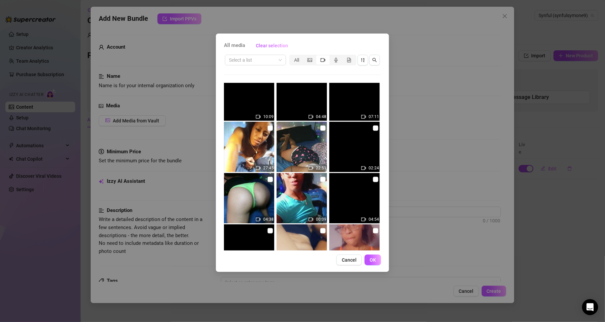
scroll to position [1595, 0]
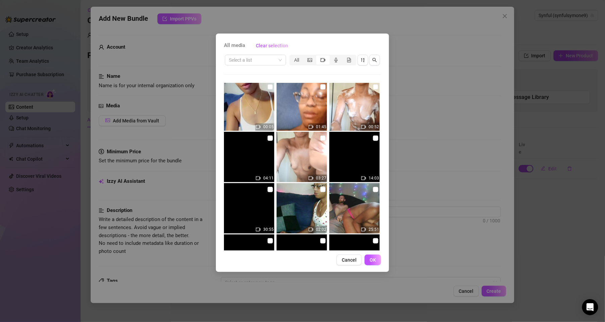
click at [354, 195] on img at bounding box center [354, 208] width 50 height 50
click at [354, 218] on img at bounding box center [354, 208] width 50 height 50
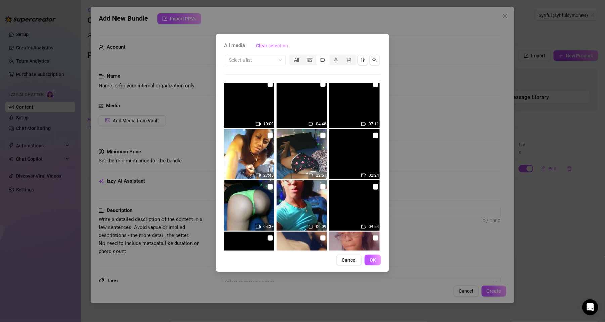
scroll to position [1745, 0]
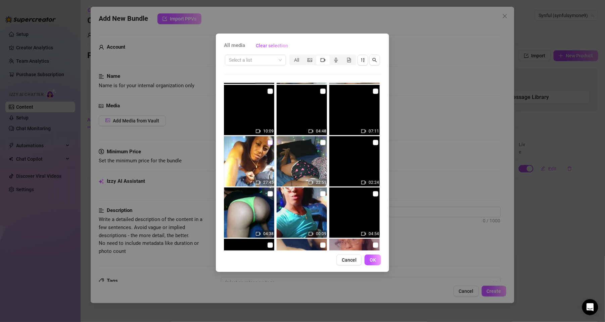
click at [268, 143] on input "checkbox" at bounding box center [270, 142] width 5 height 5
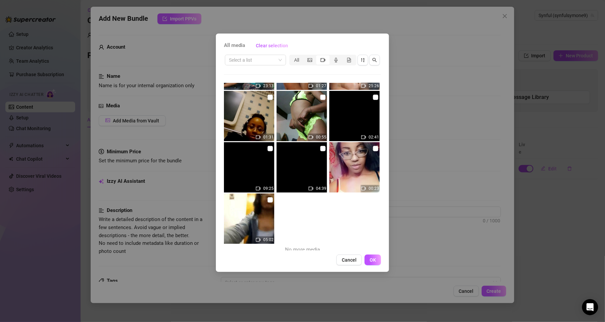
scroll to position [2718, 0]
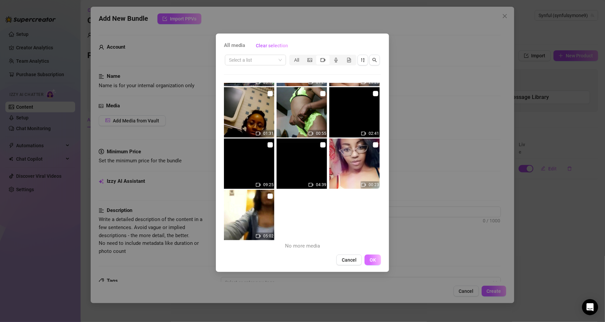
click at [374, 261] on span "OK" at bounding box center [373, 260] width 6 height 5
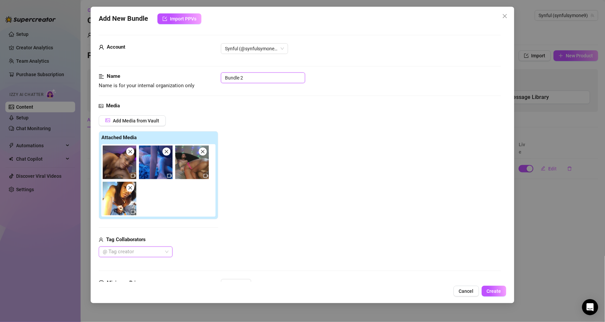
click at [246, 73] on input "Bundle 2" at bounding box center [263, 78] width 84 height 11
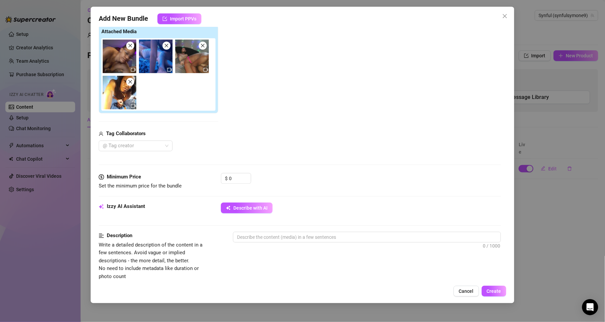
scroll to position [150, 0]
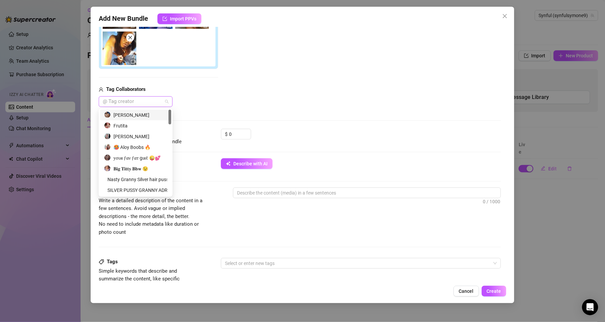
click at [169, 104] on div "@ Tag creator" at bounding box center [136, 101] width 74 height 11
click at [134, 112] on div "[PERSON_NAME]" at bounding box center [135, 114] width 63 height 7
click at [192, 95] on div "Tag Collaborators [PERSON_NAME]" at bounding box center [159, 96] width 120 height 21
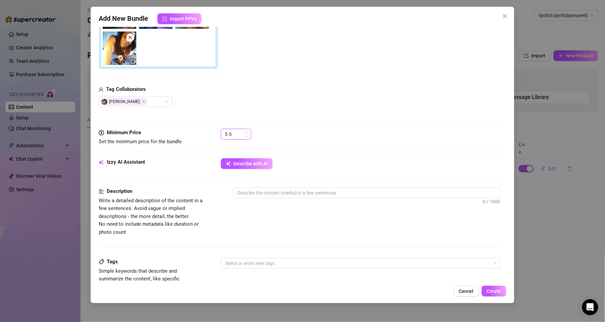
click at [241, 136] on input "0" at bounding box center [240, 134] width 22 height 10
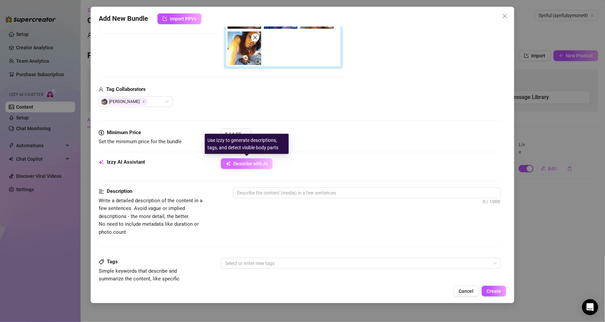
click at [262, 161] on span "Describe with AI" at bounding box center [250, 163] width 34 height 5
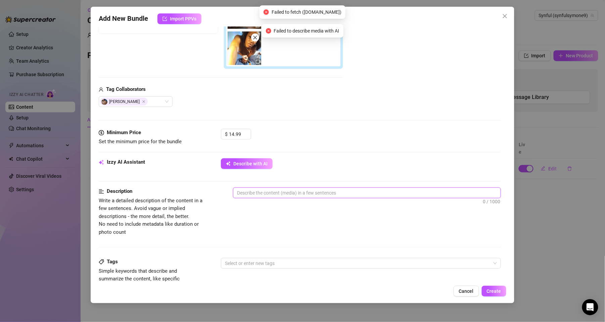
click at [264, 191] on textarea at bounding box center [366, 193] width 267 height 10
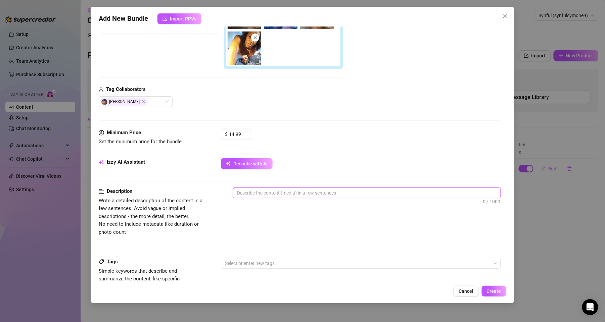
click at [258, 192] on textarea at bounding box center [366, 193] width 267 height 10
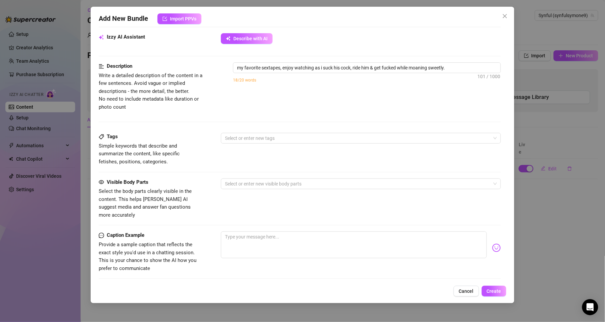
scroll to position [313, 0]
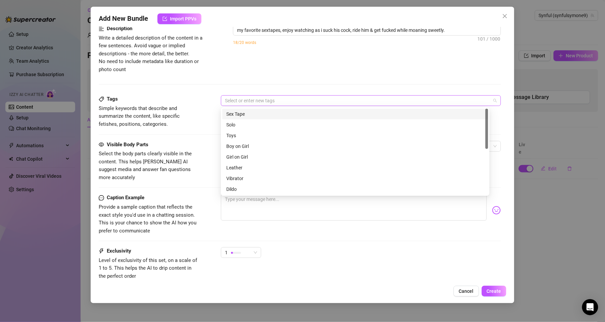
click at [321, 103] on div at bounding box center [357, 100] width 270 height 9
click at [246, 114] on div "Sex Tape" at bounding box center [355, 113] width 258 height 7
click at [255, 146] on div "Boy on Girl" at bounding box center [355, 146] width 258 height 7
drag, startPoint x: 486, startPoint y: 132, endPoint x: 488, endPoint y: 184, distance: 52.8
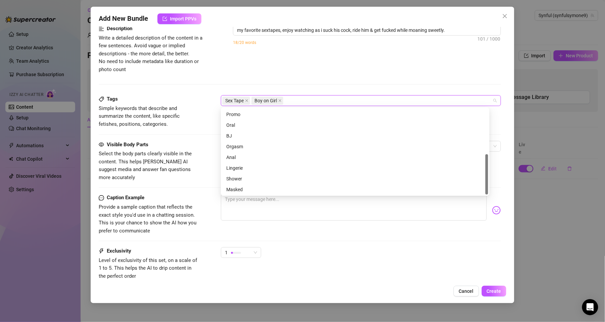
click at [488, 184] on div at bounding box center [487, 174] width 3 height 40
click at [232, 137] on div "BJ" at bounding box center [355, 135] width 258 height 7
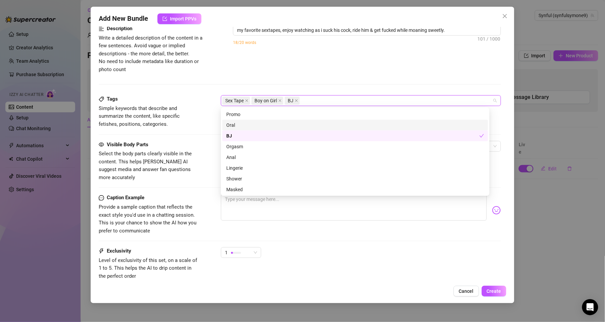
click at [232, 122] on div "Oral" at bounding box center [355, 125] width 258 height 7
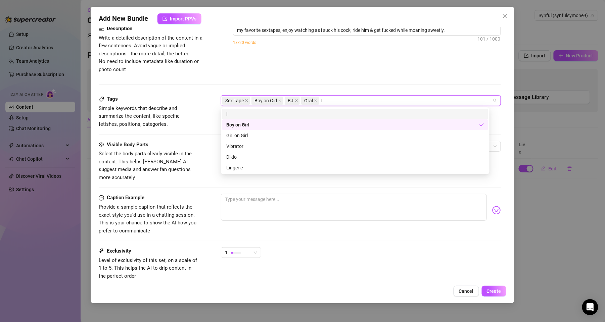
scroll to position [0, 0]
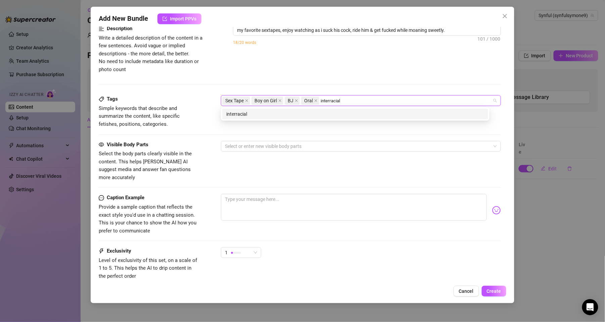
click at [333, 116] on div "interracial" at bounding box center [355, 113] width 258 height 7
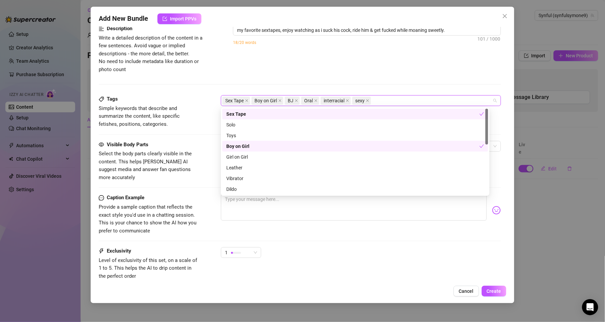
click at [378, 120] on div "Sex Tape Solo Sex Tape Solo Toys Boy on Girl Girl on Girl Leather Vibrator Dild…" at bounding box center [355, 151] width 269 height 89
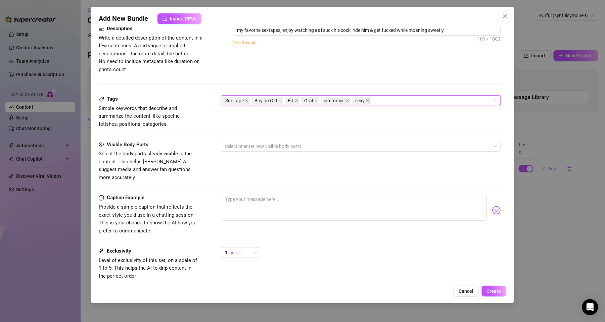
click at [396, 63] on div "Description Write a detailed description of the content in a few sentences. Avo…" at bounding box center [300, 49] width 402 height 49
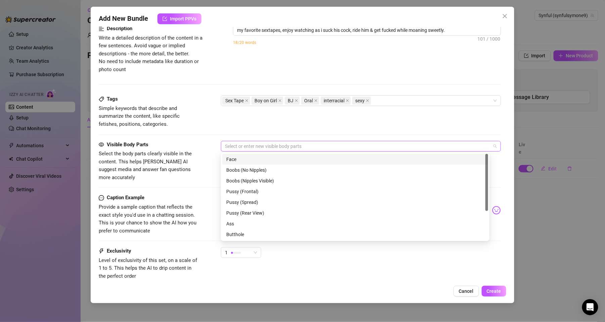
click at [294, 146] on div at bounding box center [357, 146] width 270 height 9
click at [256, 164] on div "Face" at bounding box center [355, 159] width 266 height 11
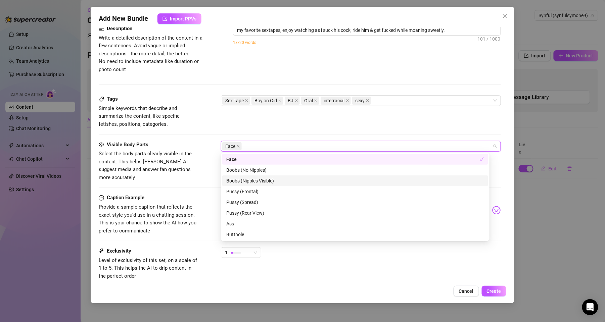
click at [254, 184] on div "Boobs (Nipples Visible)" at bounding box center [355, 180] width 258 height 7
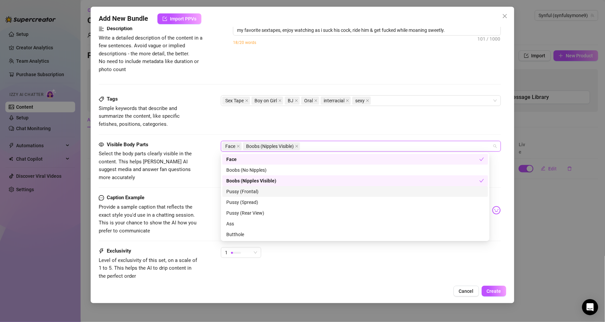
click at [249, 192] on div "Pussy (Frontal)" at bounding box center [355, 191] width 258 height 7
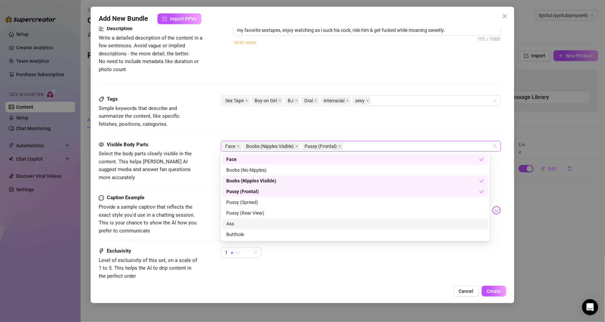
click at [241, 222] on div "Ass" at bounding box center [355, 223] width 258 height 7
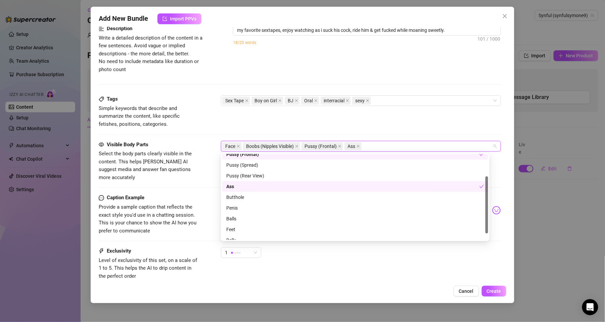
scroll to position [43, 0]
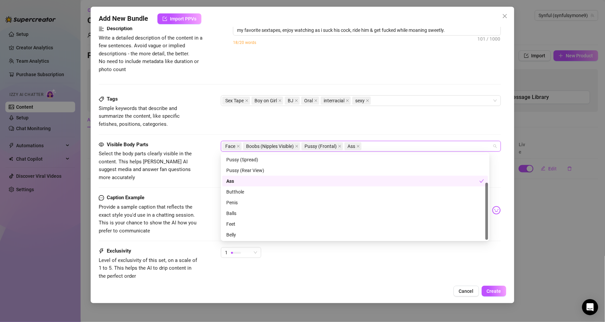
drag, startPoint x: 486, startPoint y: 181, endPoint x: 495, endPoint y: 236, distance: 55.4
click at [495, 236] on body "Setup Creator Analytics Team Analytics Purchase Subscription Izzy AI Chatter Co…" at bounding box center [302, 161] width 605 height 322
click at [247, 207] on div "Penis" at bounding box center [355, 202] width 266 height 11
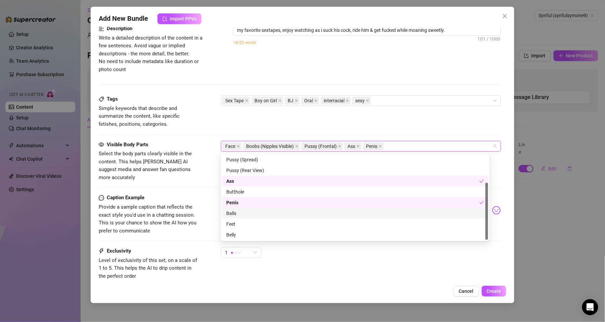
click at [241, 212] on div "Balls" at bounding box center [355, 213] width 258 height 7
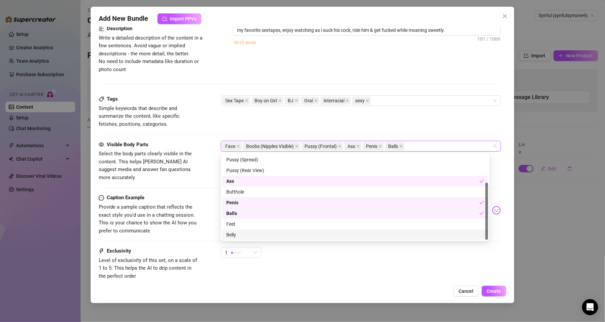
click at [347, 240] on div "Belly" at bounding box center [355, 235] width 266 height 11
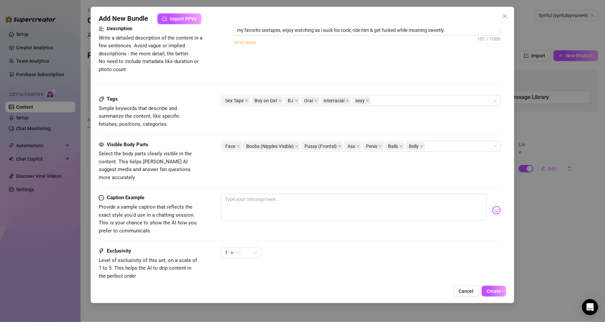
click at [454, 123] on div "Tags Simple keywords that describe and summarize the content, like specific fet…" at bounding box center [300, 111] width 402 height 33
click at [281, 194] on textarea at bounding box center [354, 207] width 266 height 27
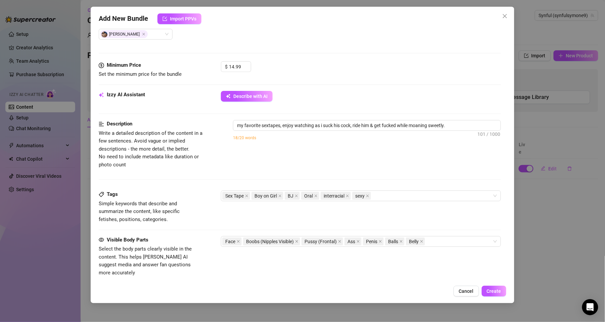
scroll to position [209, 0]
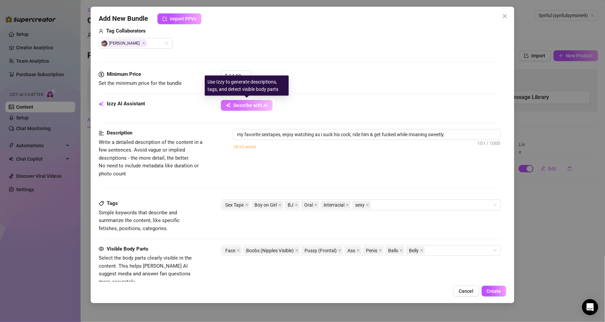
click at [258, 106] on span "Describe with AI" at bounding box center [250, 105] width 34 height 5
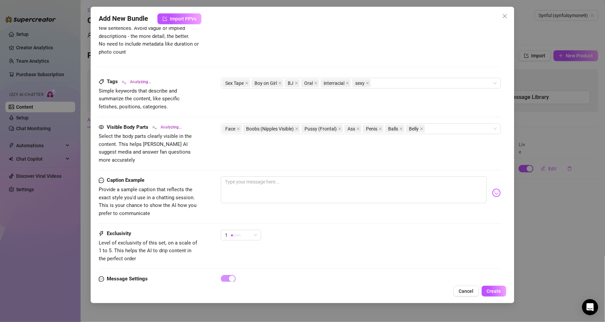
scroll to position [353, 0]
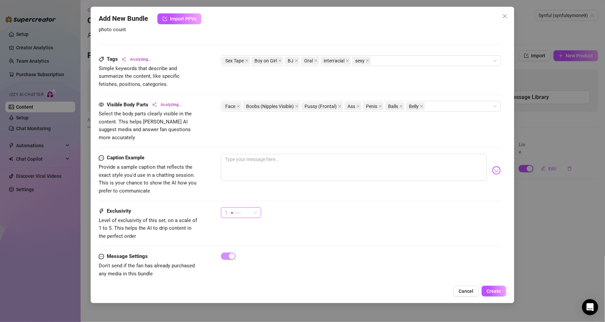
click at [254, 208] on span "1" at bounding box center [241, 213] width 32 height 10
click at [256, 251] on span "4" at bounding box center [248, 250] width 44 height 7
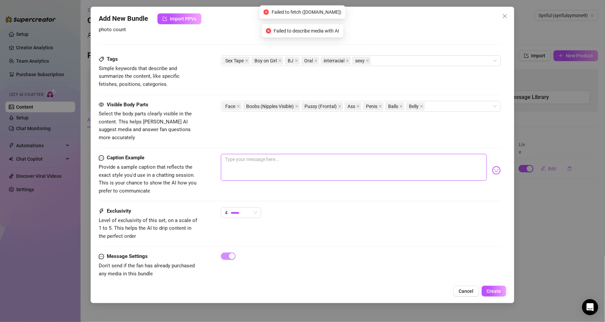
click at [274, 154] on textarea at bounding box center [354, 167] width 266 height 27
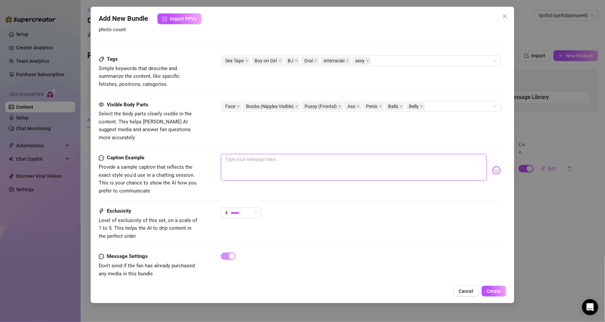
click at [344, 154] on textarea at bounding box center [354, 167] width 266 height 27
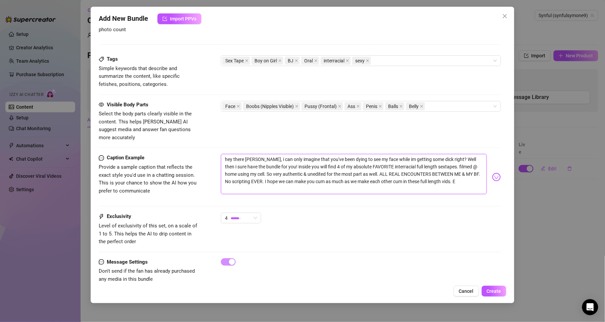
scroll to position [0, 0]
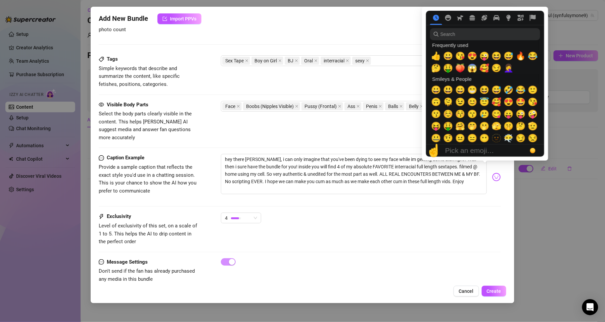
click at [492, 173] on img at bounding box center [496, 177] width 9 height 9
click at [522, 54] on span "🔥" at bounding box center [521, 55] width 10 height 9
click at [492, 173] on img at bounding box center [496, 177] width 9 height 9
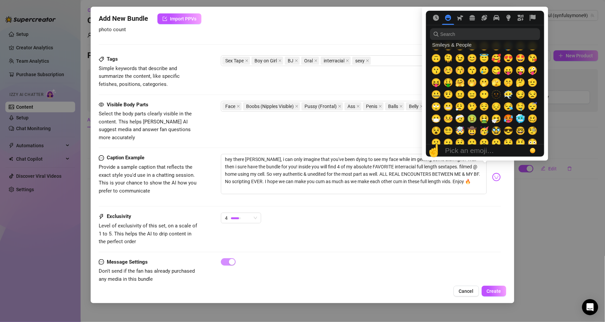
scroll to position [65, 0]
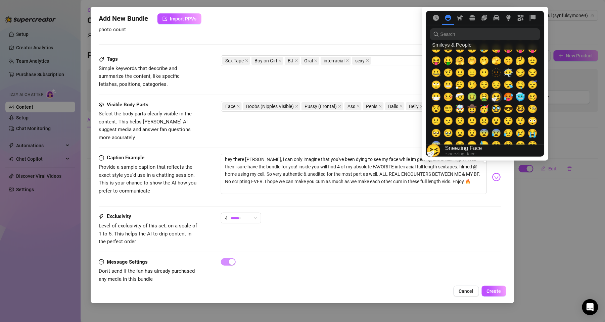
click at [500, 96] on span "🤧" at bounding box center [497, 96] width 10 height 9
click at [510, 97] on span "🥵" at bounding box center [509, 96] width 10 height 9
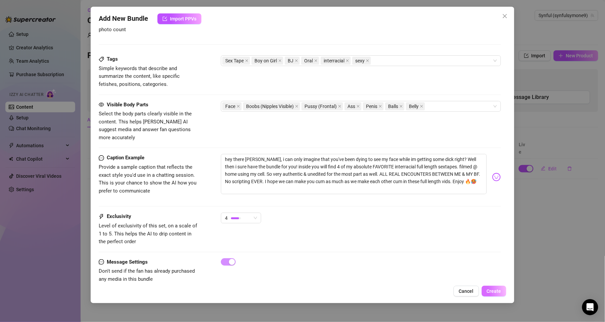
click at [495, 289] on span "Create" at bounding box center [494, 291] width 14 height 5
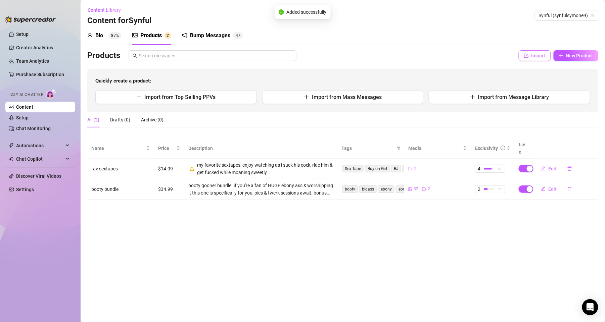
click at [542, 54] on span "Import" at bounding box center [539, 55] width 14 height 5
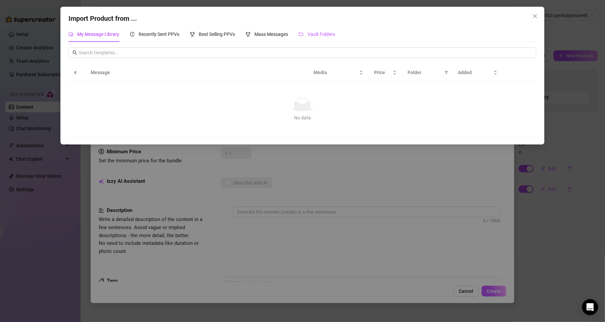
click at [316, 38] on div "Vault Folders" at bounding box center [317, 34] width 36 height 7
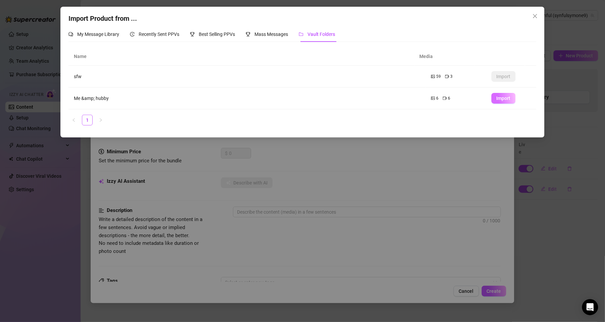
click at [497, 99] on span "Import" at bounding box center [504, 98] width 14 height 5
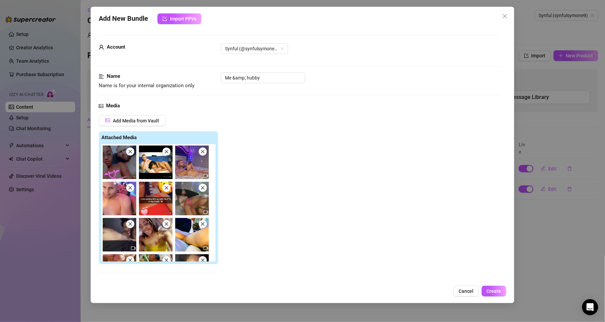
scroll to position [100, 0]
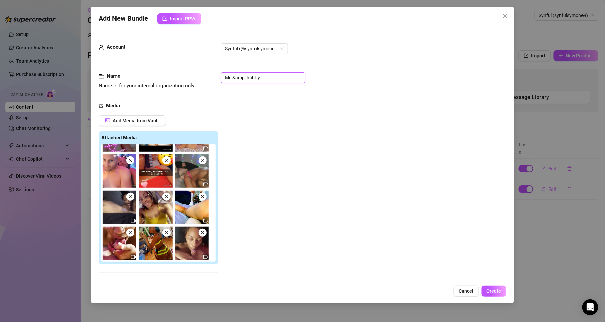
click at [246, 77] on input "Me &amp; hubby" at bounding box center [263, 78] width 84 height 11
click at [259, 78] on input "Me & hubby" at bounding box center [263, 78] width 84 height 11
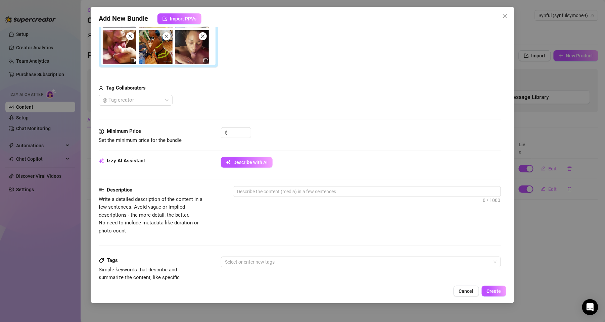
scroll to position [199, 0]
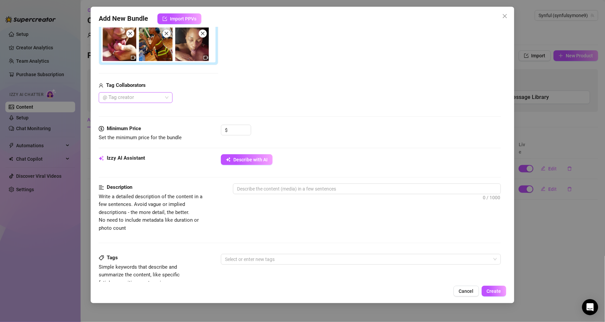
click at [146, 98] on div at bounding box center [132, 97] width 64 height 9
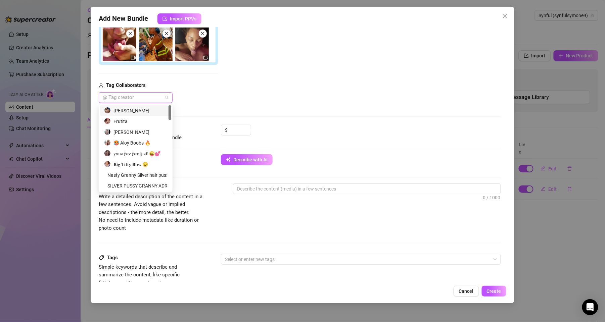
click at [146, 98] on div at bounding box center [132, 97] width 64 height 9
click at [142, 94] on div at bounding box center [132, 97] width 64 height 9
click at [134, 107] on div "[PERSON_NAME]" at bounding box center [135, 110] width 63 height 7
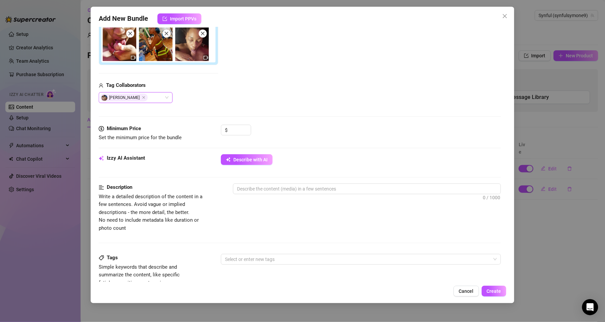
click at [196, 106] on div "Media Add Media from Vault Attached Media Tag Collaborators [PERSON_NAME] [PERS…" at bounding box center [300, 14] width 402 height 222
click at [241, 136] on div "$" at bounding box center [236, 133] width 30 height 17
click at [238, 131] on input at bounding box center [240, 130] width 22 height 10
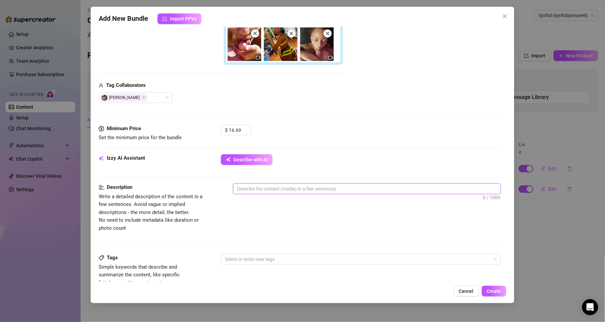
click at [263, 184] on textarea at bounding box center [366, 189] width 267 height 10
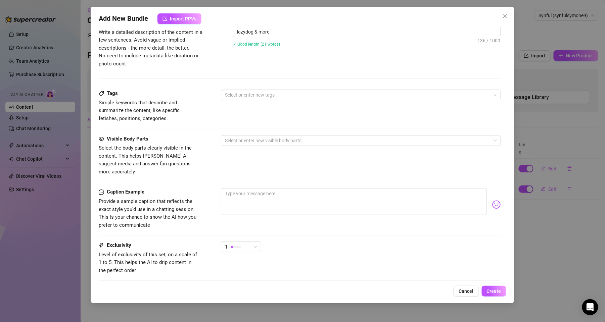
scroll to position [368, 0]
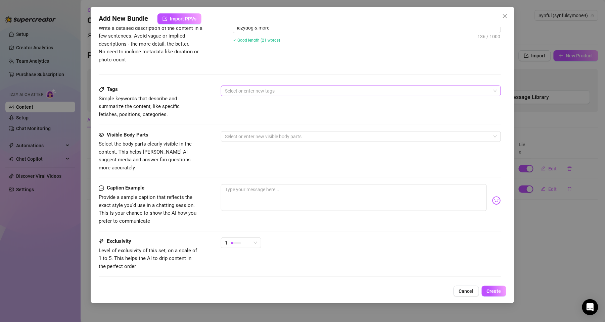
click at [324, 90] on div at bounding box center [357, 90] width 270 height 9
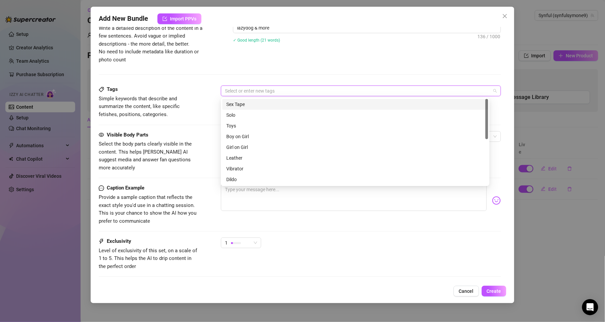
click at [250, 103] on div "Sex Tape" at bounding box center [355, 104] width 258 height 7
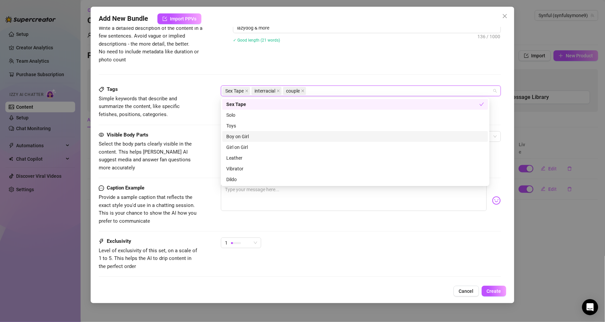
click at [240, 136] on div "Boy on Girl" at bounding box center [355, 136] width 258 height 7
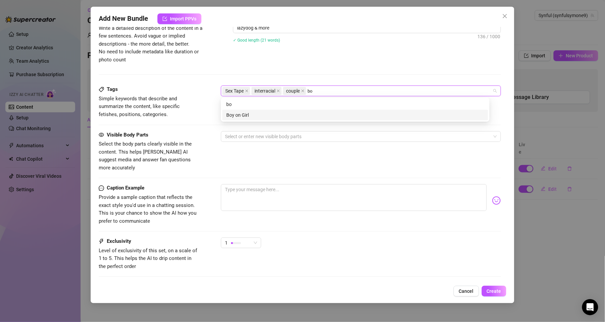
click at [234, 113] on div "Boy on Girl" at bounding box center [355, 114] width 258 height 7
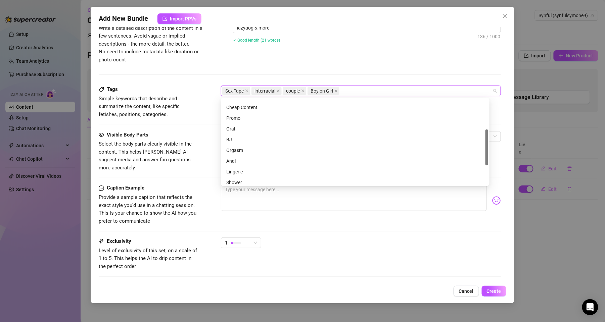
scroll to position [92, 0]
drag, startPoint x: 488, startPoint y: 114, endPoint x: 488, endPoint y: 153, distance: 38.9
click at [488, 153] on div at bounding box center [487, 156] width 3 height 36
click at [230, 132] on div "BJ" at bounding box center [355, 130] width 258 height 7
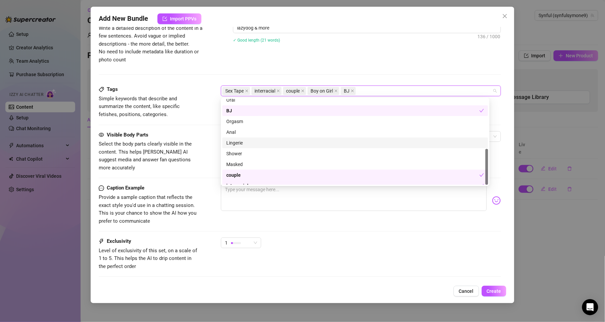
scroll to position [118, 0]
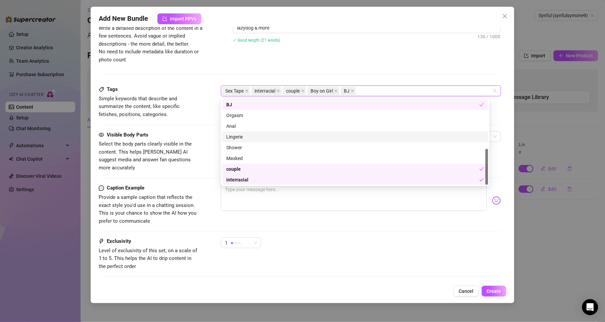
drag, startPoint x: 486, startPoint y: 159, endPoint x: 482, endPoint y: 204, distance: 45.5
click at [482, 204] on body "Setup Creator Analytics Team Analytics Purchase Subscription Izzy AI Chatter Co…" at bounding box center [302, 161] width 605 height 322
click at [319, 228] on div "Caption Example Provide a sample caption that reflects the exact style you'd us…" at bounding box center [300, 210] width 402 height 53
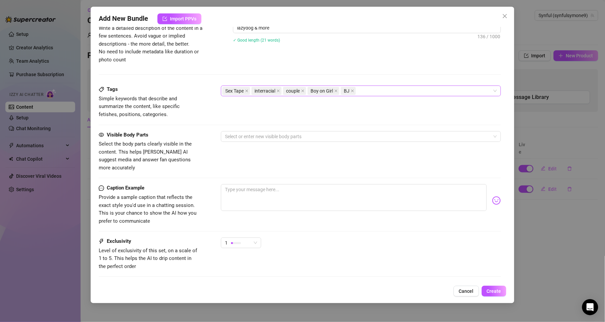
click at [378, 87] on div "Sex Tape interracial couple Boy on Girl BJ" at bounding box center [357, 90] width 270 height 9
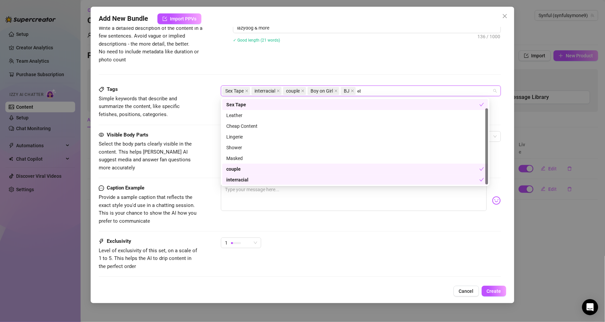
scroll to position [0, 0]
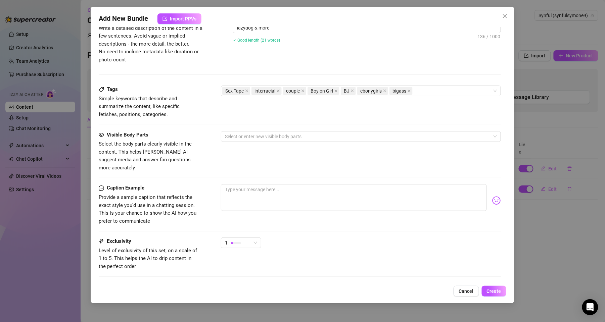
click at [203, 171] on div "Visible Body Parts Select the body parts clearly visible in the content. This h…" at bounding box center [300, 157] width 402 height 53
click at [303, 136] on div at bounding box center [357, 136] width 270 height 9
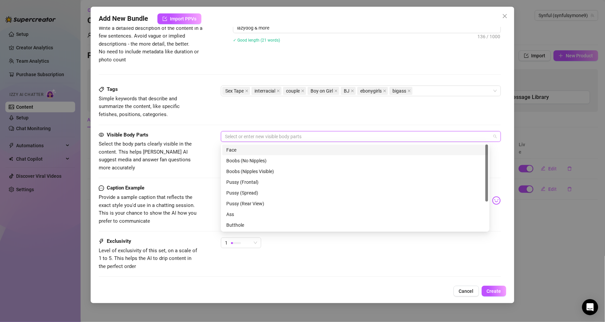
click at [262, 153] on div "Face" at bounding box center [355, 149] width 258 height 7
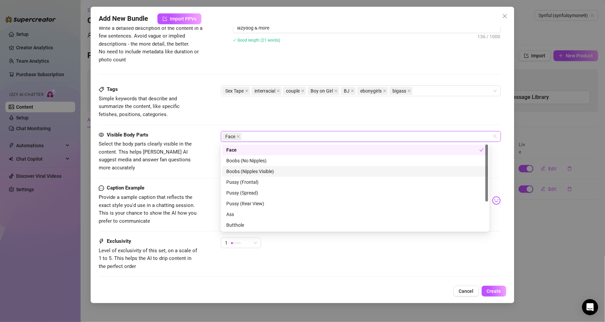
click at [264, 172] on div "Boobs (Nipples Visible)" at bounding box center [355, 171] width 258 height 7
click at [247, 183] on div "Pussy (Frontal)" at bounding box center [355, 182] width 258 height 7
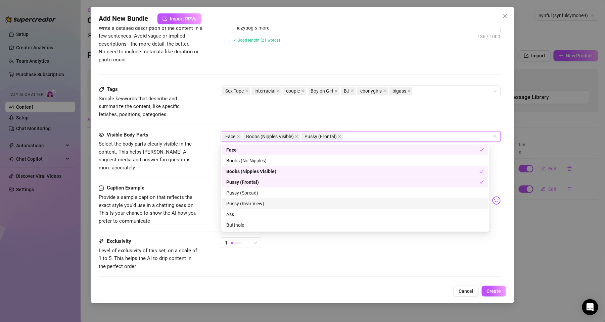
click at [260, 203] on div "Pussy (Rear View)" at bounding box center [355, 203] width 258 height 7
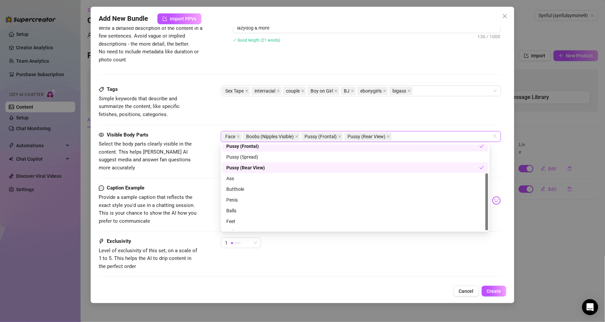
scroll to position [43, 0]
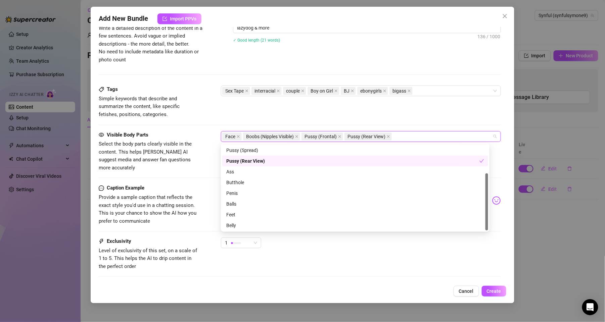
drag, startPoint x: 488, startPoint y: 174, endPoint x: 488, endPoint y: 234, distance: 60.4
click at [488, 234] on body "Setup Creator Analytics Team Analytics Purchase Subscription Izzy AI Chatter Co…" at bounding box center [302, 161] width 605 height 322
click at [279, 171] on div "Ass" at bounding box center [355, 171] width 258 height 7
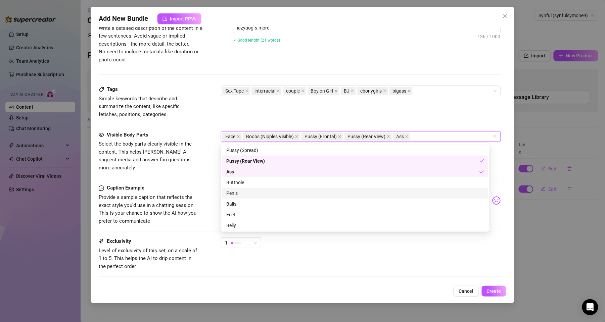
click at [234, 193] on div "Penis" at bounding box center [355, 193] width 258 height 7
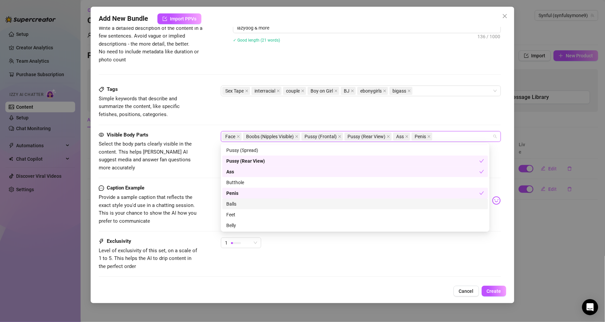
click at [235, 203] on div "Balls" at bounding box center [355, 203] width 258 height 7
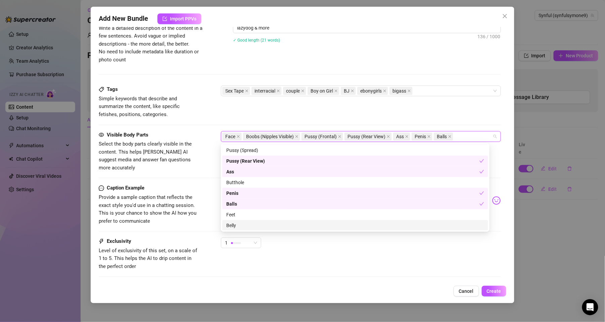
click at [230, 227] on div "Belly" at bounding box center [355, 225] width 258 height 7
click at [413, 283] on div at bounding box center [361, 286] width 280 height 7
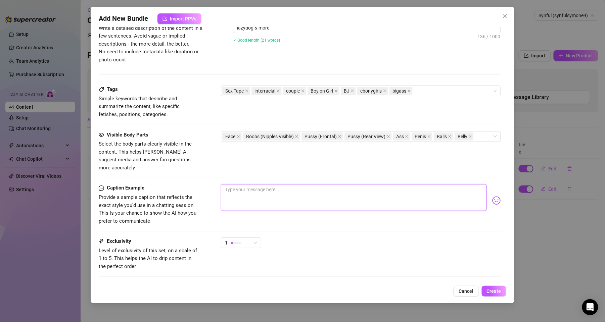
click at [415, 187] on textarea at bounding box center [354, 197] width 266 height 27
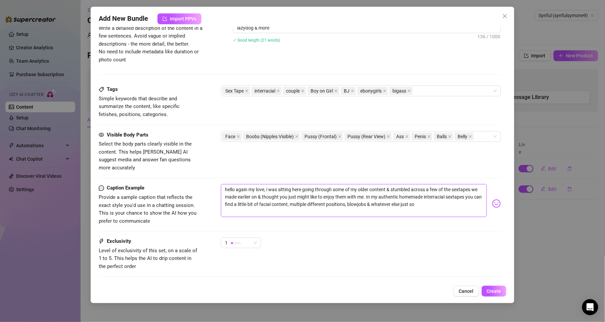
scroll to position [0, 0]
drag, startPoint x: 255, startPoint y: 232, endPoint x: 253, endPoint y: 227, distance: 5.6
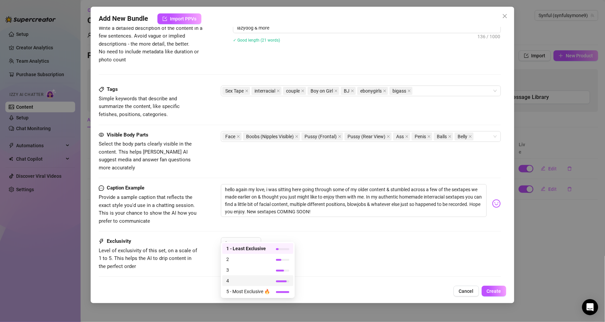
click at [274, 279] on div "4" at bounding box center [257, 280] width 63 height 7
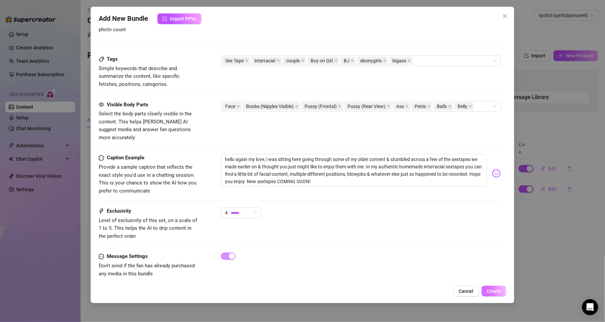
click at [500, 294] on button "Create" at bounding box center [494, 291] width 25 height 11
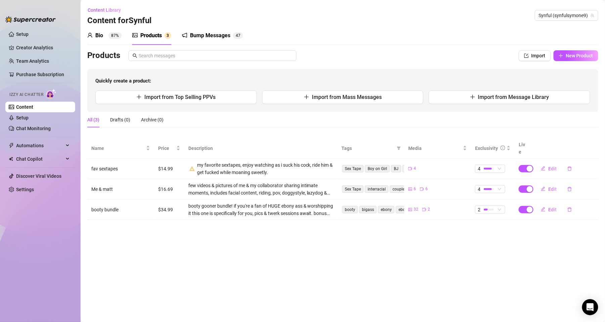
click at [210, 34] on div "Bump Messages" at bounding box center [210, 36] width 40 height 8
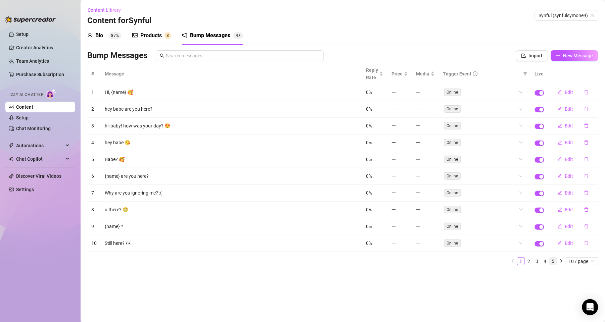
click at [557, 263] on li "5" at bounding box center [553, 262] width 8 height 8
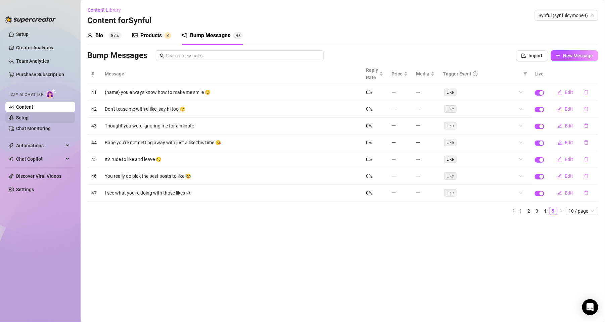
click at [28, 121] on link "Setup" at bounding box center [22, 117] width 12 height 5
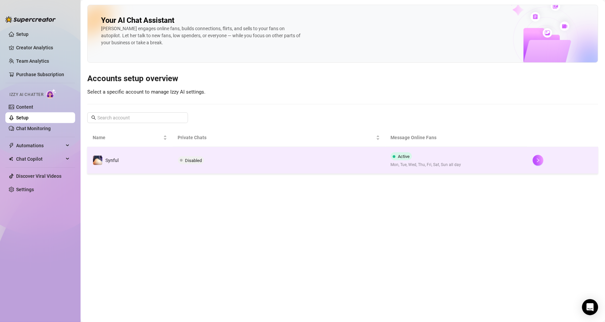
click at [395, 152] on td "Active Mon, Tue, Wed, Thu, Fri, Sat, Sun all day" at bounding box center [456, 160] width 142 height 27
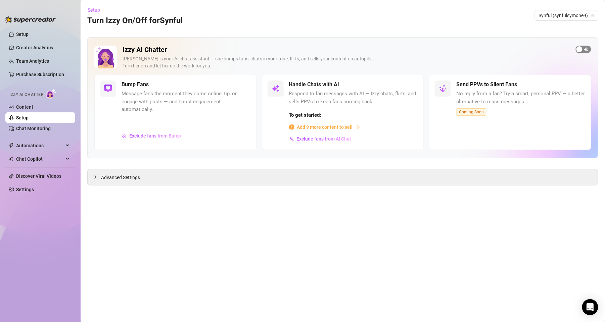
click at [587, 49] on span "button" at bounding box center [583, 49] width 15 height 7
click at [121, 179] on span "Advanced Settings" at bounding box center [120, 177] width 39 height 7
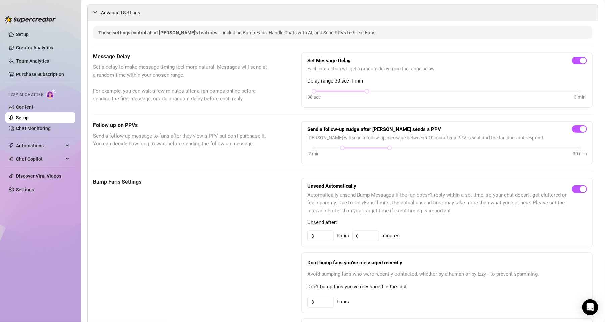
scroll to position [166, 0]
drag, startPoint x: 364, startPoint y: 92, endPoint x: 608, endPoint y: 112, distance: 244.9
click at [605, 112] on html "Setup Creator Analytics Team Analytics Purchase Subscription Izzy AI Chatter Co…" at bounding box center [302, 161] width 605 height 322
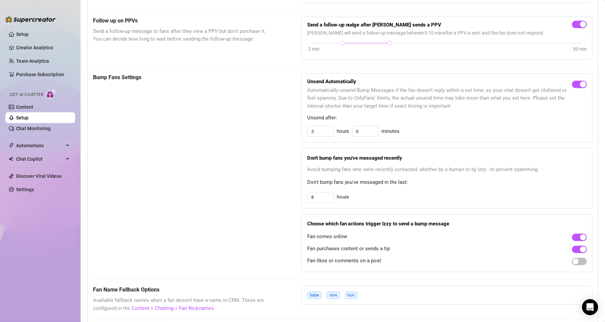
scroll to position [272, 0]
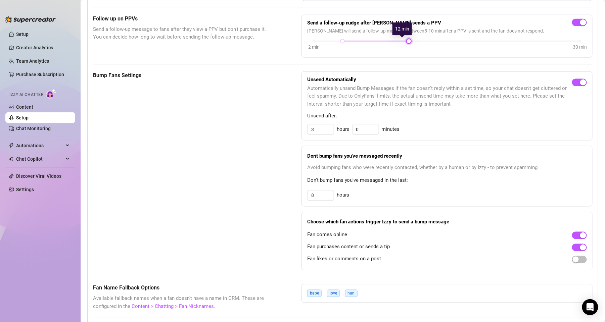
drag, startPoint x: 385, startPoint y: 42, endPoint x: 406, endPoint y: 48, distance: 22.2
click at [406, 48] on div "2 min 30 min" at bounding box center [447, 45] width 280 height 13
click at [315, 128] on input "3" at bounding box center [321, 130] width 26 height 10
click at [317, 180] on span "Don't bump fans you've messaged in the last:" at bounding box center [447, 181] width 280 height 8
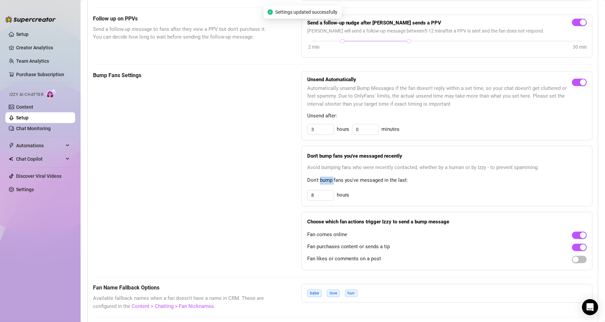
click at [317, 180] on span "Don't bump fans you've messaged in the last:" at bounding box center [447, 181] width 280 height 8
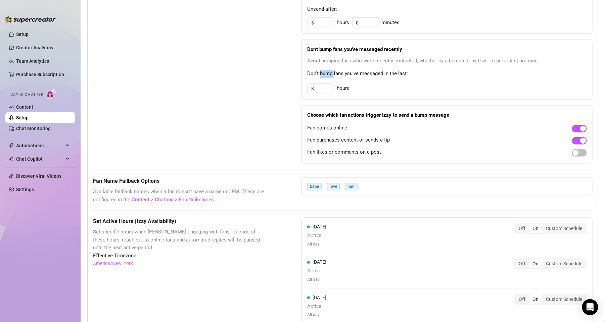
scroll to position [426, 0]
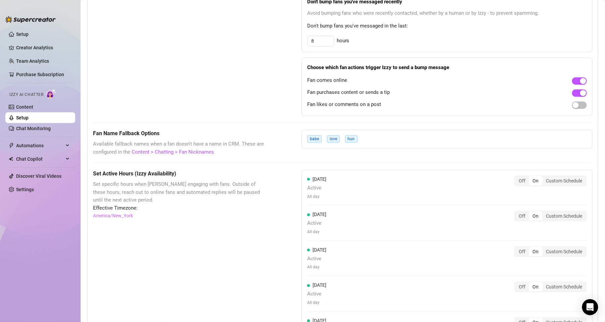
click at [228, 71] on div "Bump Fans Settings" at bounding box center [180, 16] width 175 height 199
click at [312, 42] on input "8" at bounding box center [321, 41] width 26 height 10
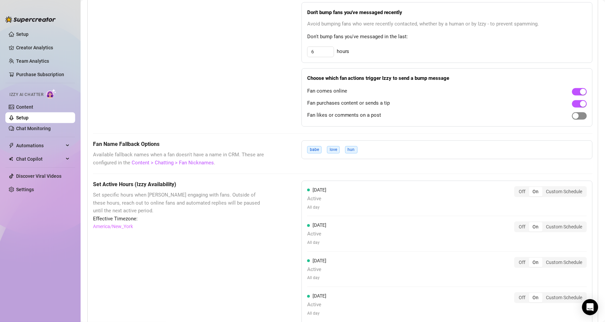
drag, startPoint x: 567, startPoint y: 114, endPoint x: 570, endPoint y: 118, distance: 4.8
click at [572, 118] on button "button" at bounding box center [579, 115] width 15 height 7
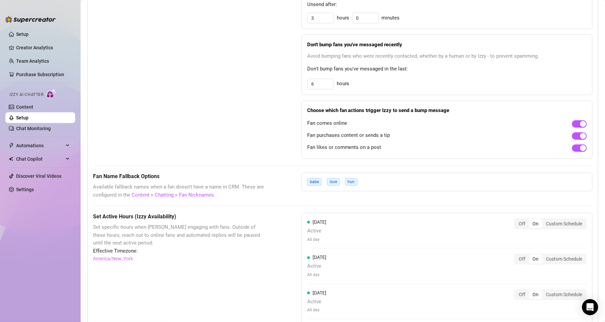
scroll to position [601, 0]
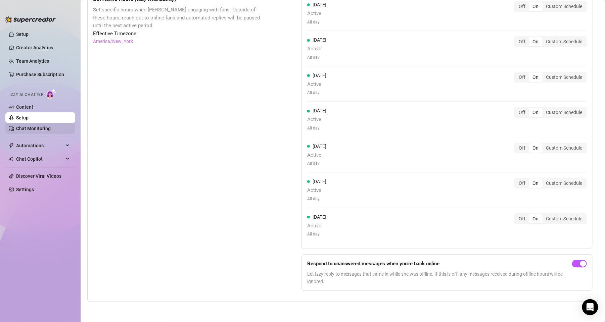
click at [33, 126] on link "Chat Monitoring" at bounding box center [33, 128] width 35 height 5
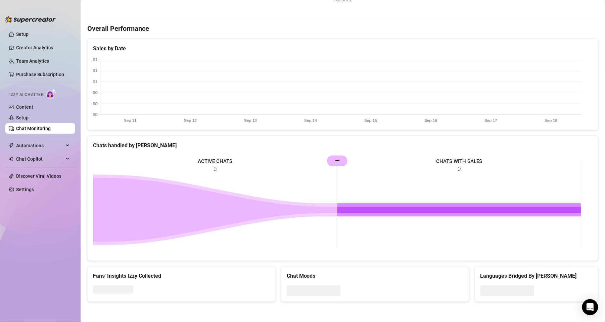
scroll to position [281, 0]
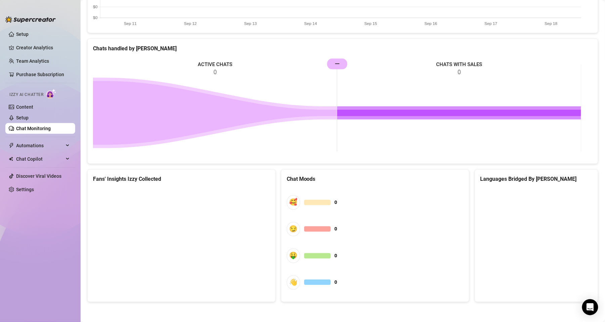
click at [595, 234] on div "Chat Monitoring Performance Metrics Last 7 days Total AI Sales & Tips $0 AI Mes…" at bounding box center [343, 161] width 524 height 322
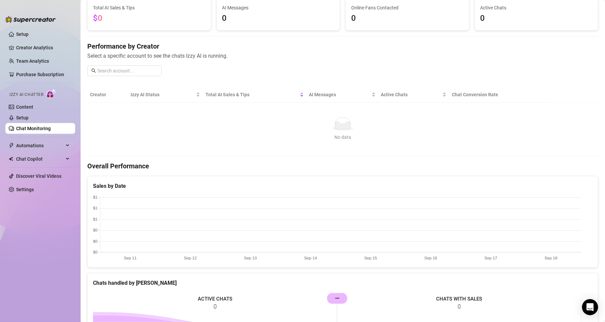
scroll to position [0, 0]
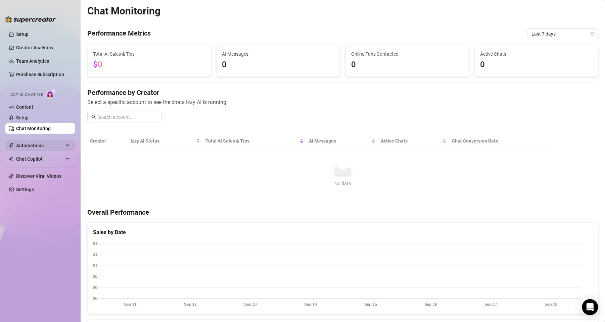
click at [44, 143] on span "Automations" at bounding box center [40, 145] width 48 height 11
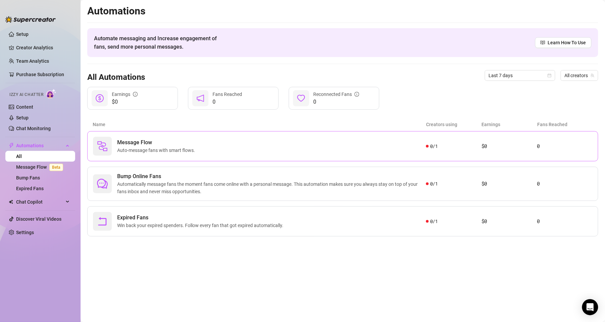
click at [355, 151] on div "Message Flow Auto-message fans with smart flows." at bounding box center [259, 146] width 333 height 19
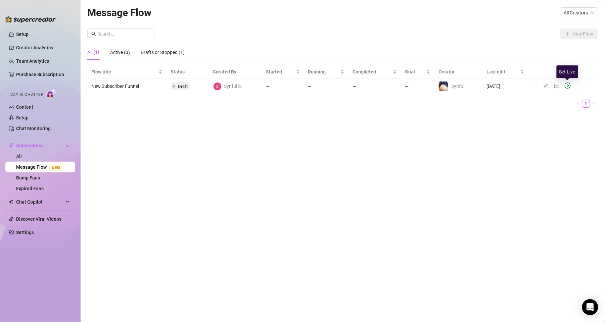
click at [566, 85] on icon "play-circle" at bounding box center [568, 86] width 6 height 6
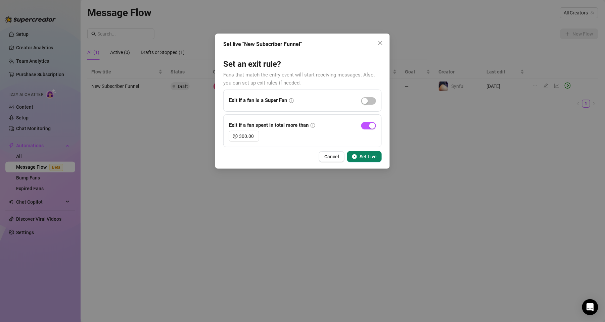
click at [371, 152] on button "Set Live" at bounding box center [364, 156] width 35 height 11
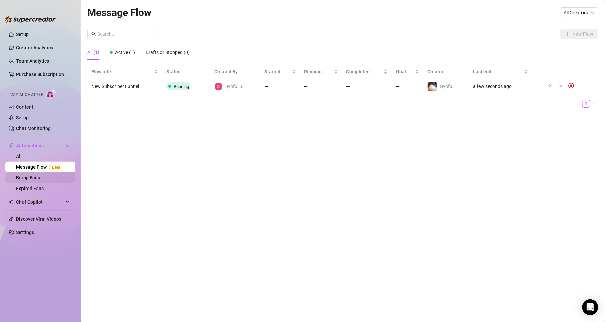
click at [37, 178] on link "Bump Fans" at bounding box center [28, 177] width 24 height 5
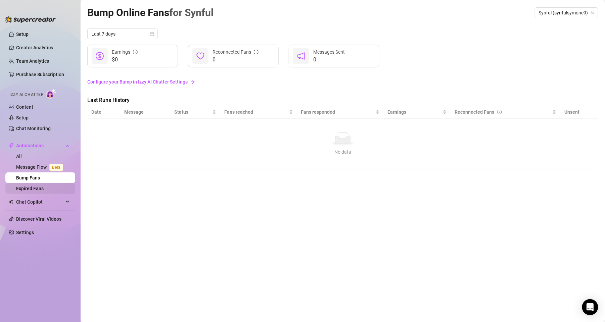
click at [28, 191] on link "Expired Fans" at bounding box center [30, 188] width 28 height 5
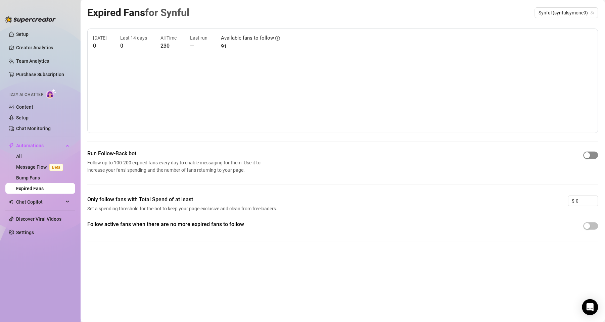
click at [592, 156] on span "button" at bounding box center [591, 155] width 15 height 7
click at [595, 198] on icon "up" at bounding box center [594, 199] width 2 height 2
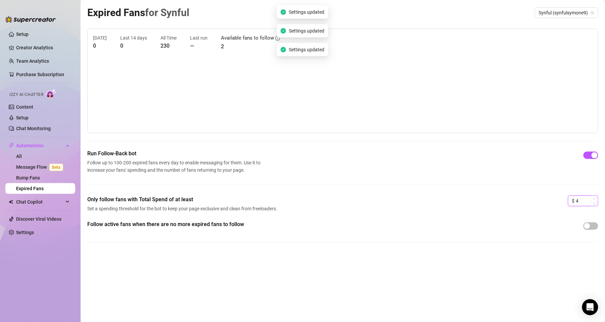
click at [595, 198] on icon "up" at bounding box center [594, 199] width 2 height 2
click at [596, 202] on span "Decrease Value" at bounding box center [594, 203] width 7 height 6
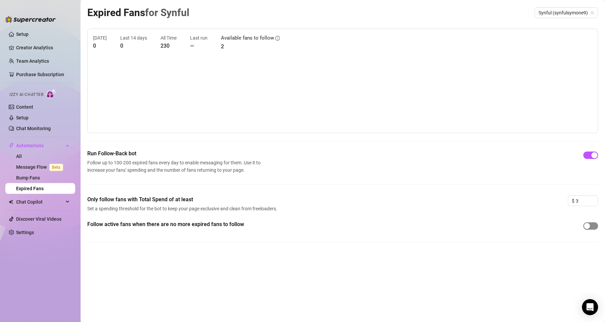
click at [594, 224] on span "button" at bounding box center [591, 226] width 15 height 7
click at [31, 203] on span "Chat Copilot" at bounding box center [40, 202] width 48 height 11
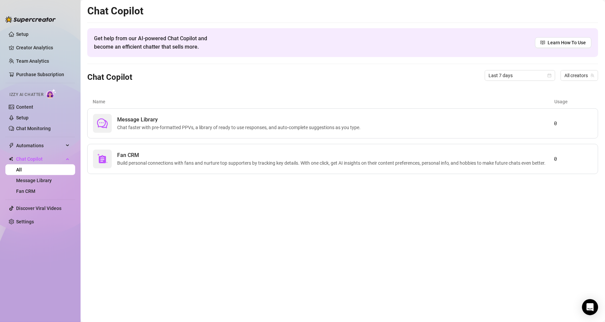
click at [354, 84] on div "Chat Copilot Last 7 days All creators" at bounding box center [342, 75] width 511 height 23
click at [294, 167] on span "Build personal connections with fans and nurture top supporters by tracking key…" at bounding box center [332, 162] width 431 height 7
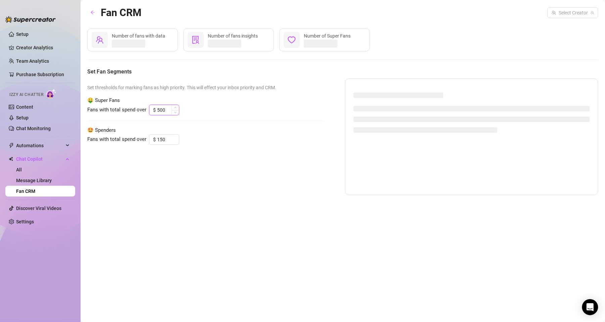
click at [158, 111] on input "500" at bounding box center [168, 110] width 22 height 10
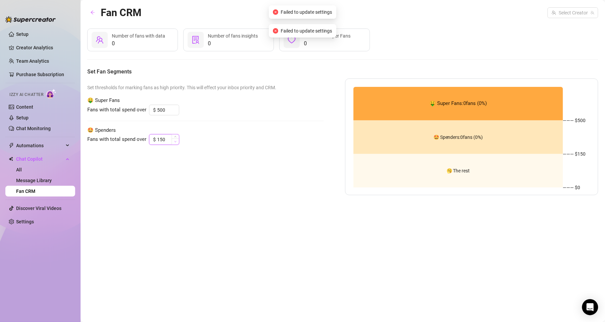
click at [178, 143] on span "Decrease Value" at bounding box center [175, 142] width 7 height 6
click at [167, 138] on input "150" at bounding box center [168, 140] width 22 height 10
click at [219, 186] on div "Set thresholds for marking fans as high priority. This will effect your inbox p…" at bounding box center [205, 137] width 236 height 117
click at [170, 142] on input "150" at bounding box center [168, 140] width 22 height 10
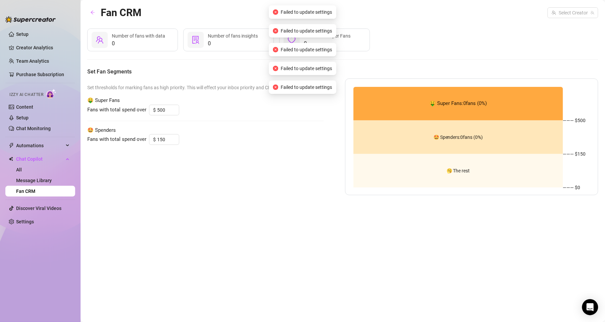
click at [174, 157] on div "Set thresholds for marking fans as high priority. This will effect your inbox p…" at bounding box center [205, 137] width 236 height 117
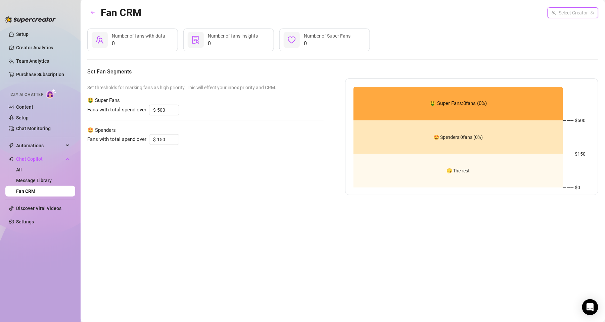
click at [574, 12] on input "search" at bounding box center [570, 13] width 37 height 10
click at [536, 24] on img at bounding box center [535, 26] width 7 height 7
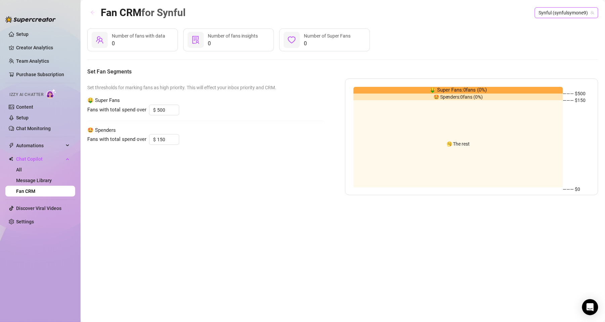
click at [93, 12] on icon "arrow-left" at bounding box center [92, 12] width 5 height 5
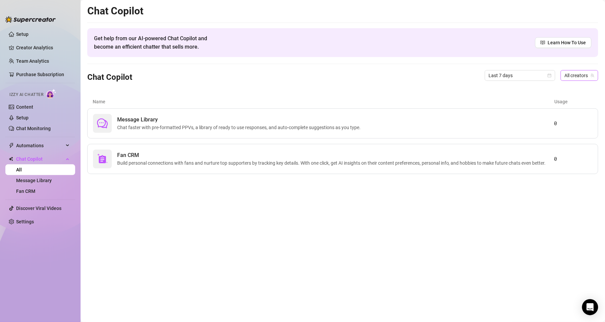
click at [580, 76] on span "All creators" at bounding box center [580, 76] width 30 height 10
click at [552, 101] on span "Synful" at bounding box center [548, 99] width 13 height 7
click at [283, 155] on span "Fan CRM" at bounding box center [332, 155] width 431 height 8
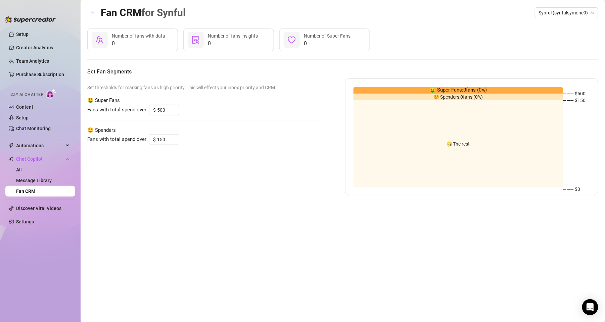
click at [96, 12] on button "button" at bounding box center [92, 12] width 11 height 11
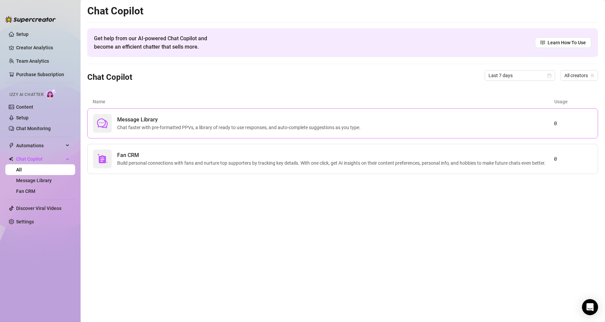
click at [184, 125] on span "Chat faster with pre-formatted PPVs, a library of ready to use responses, and a…" at bounding box center [240, 127] width 246 height 7
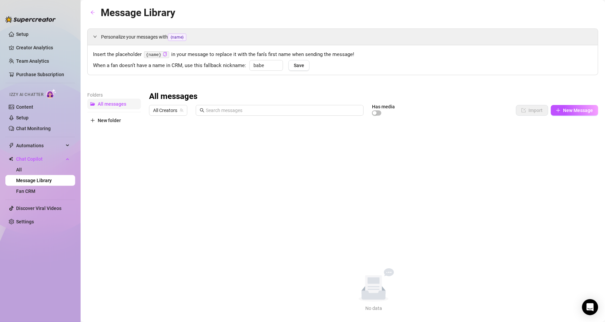
click at [107, 104] on span "All messages" at bounding box center [112, 103] width 29 height 5
click at [20, 171] on link "All" at bounding box center [19, 169] width 6 height 5
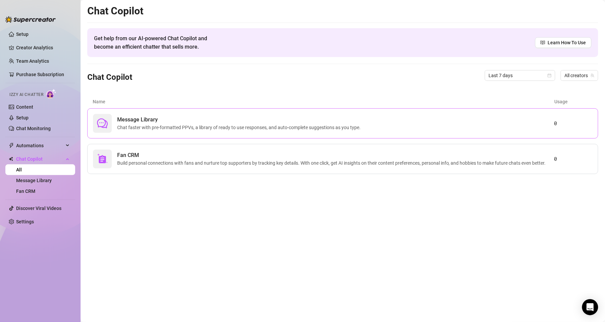
click at [211, 116] on span "Message Library" at bounding box center [240, 120] width 246 height 8
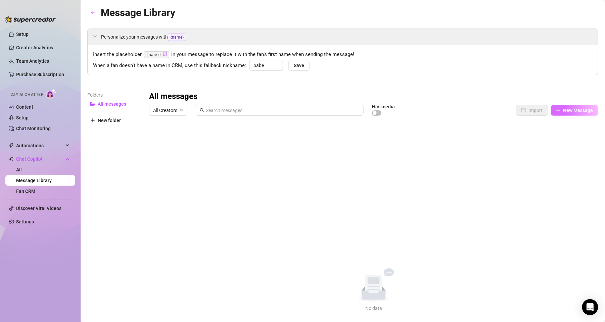
click at [570, 114] on button "New Message" at bounding box center [574, 110] width 47 height 11
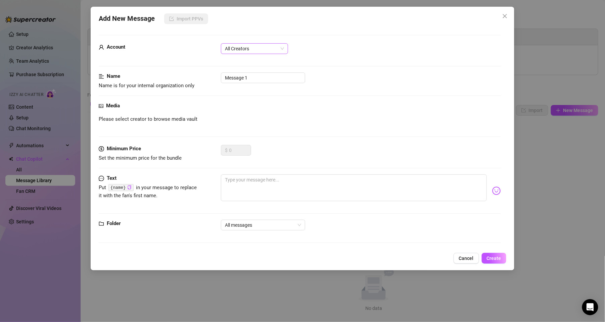
click at [254, 48] on span "All Creators" at bounding box center [254, 49] width 59 height 10
click at [236, 76] on div "Synful (@synfulsymone9)" at bounding box center [254, 72] width 56 height 7
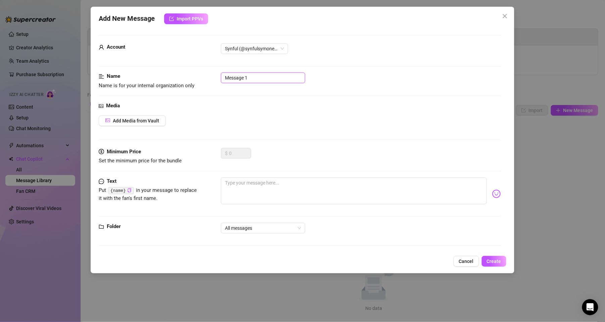
click at [236, 76] on input "Message 1" at bounding box center [263, 78] width 84 height 11
click at [255, 73] on input "Message 1" at bounding box center [263, 78] width 84 height 11
click at [258, 173] on div "Minimum Price Set the minimum price for the bundle $ 0" at bounding box center [300, 163] width 402 height 30
click at [257, 190] on textarea at bounding box center [354, 191] width 266 height 27
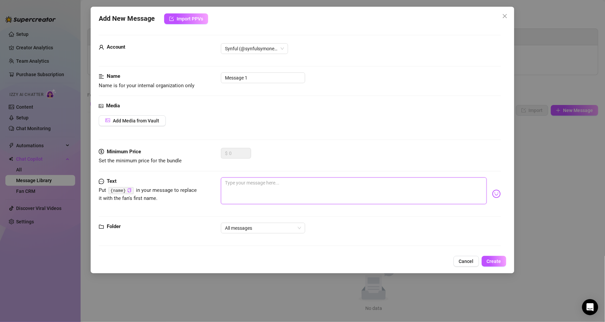
click at [257, 190] on textarea at bounding box center [354, 191] width 266 height 27
click at [295, 227] on span "All messages" at bounding box center [263, 228] width 76 height 10
click at [270, 240] on div "All messages" at bounding box center [263, 241] width 74 height 7
click at [303, 187] on textarea at bounding box center [354, 191] width 266 height 27
